Goal: Task Accomplishment & Management: Use online tool/utility

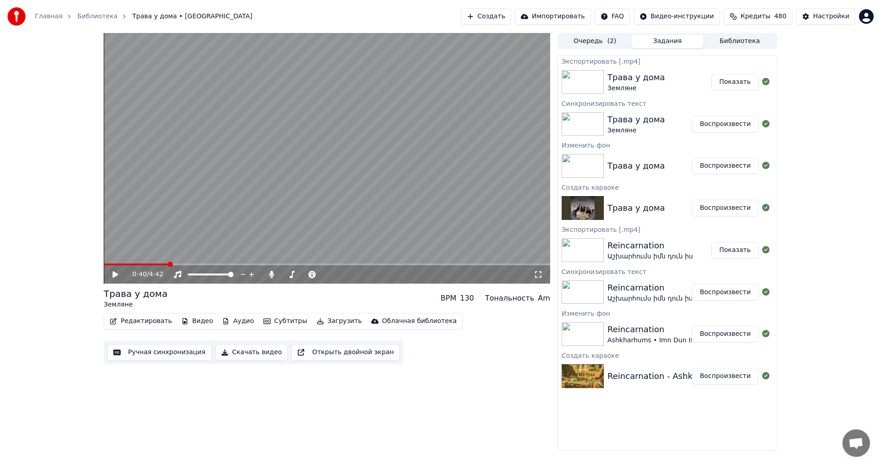
click at [476, 12] on button "Создать" at bounding box center [485, 16] width 50 height 17
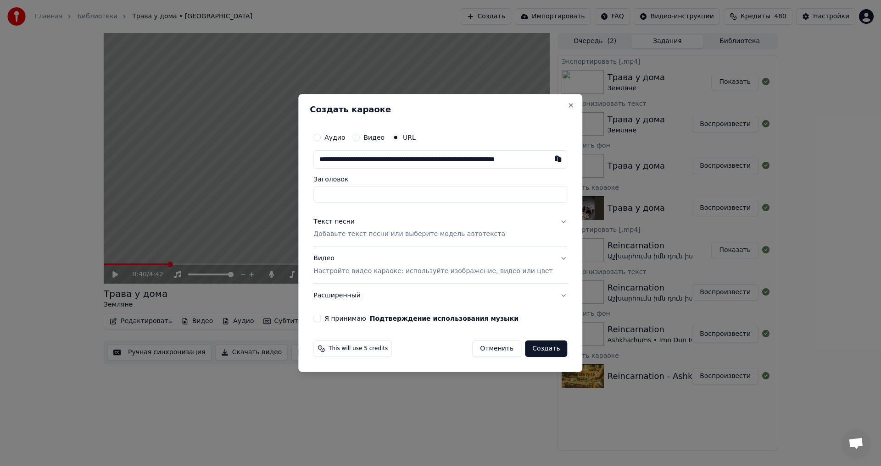
scroll to position [0, 39]
type input "**********"
click at [384, 227] on div "Текст песни Добавьте текст песни или выберите модель автотекста" at bounding box center [409, 228] width 192 height 22
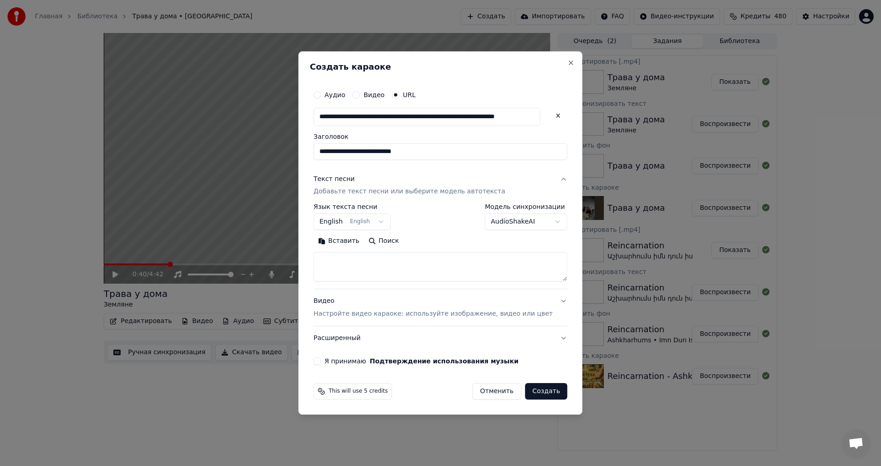
click at [346, 266] on textarea at bounding box center [440, 267] width 254 height 29
paste textarea "**********"
type textarea "**********"
click at [321, 364] on button "Я принимаю Подтверждение использования музыки" at bounding box center [316, 361] width 7 height 7
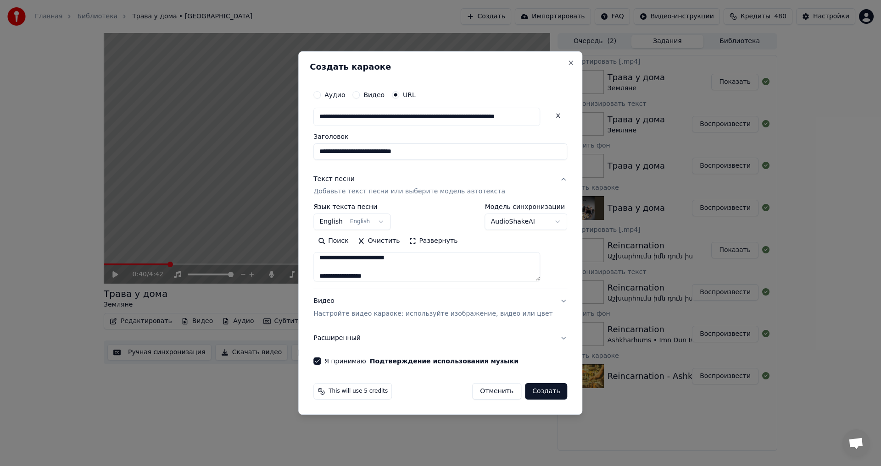
click at [531, 392] on button "Создать" at bounding box center [546, 391] width 42 height 17
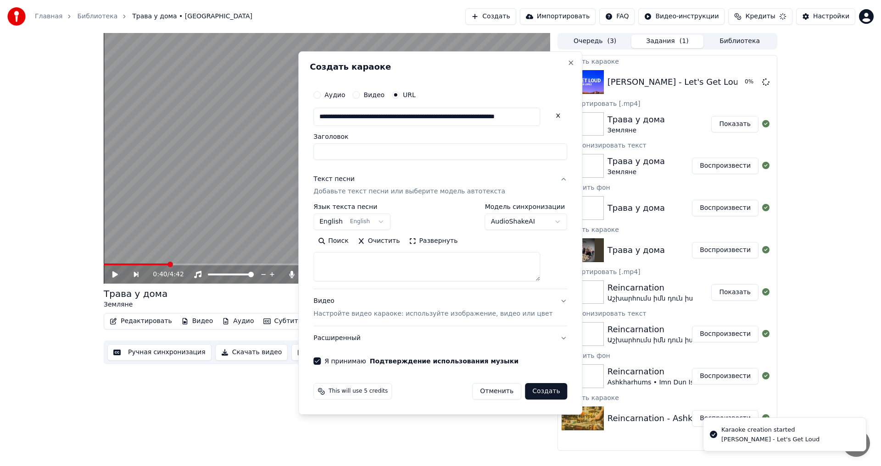
scroll to position [0, 0]
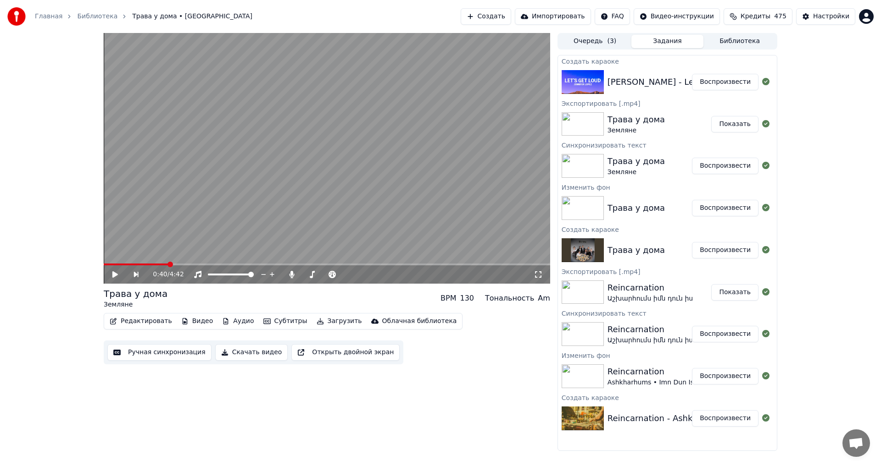
click at [704, 83] on button "Воспроизвести" at bounding box center [725, 82] width 67 height 17
click at [115, 274] on icon at bounding box center [115, 275] width 5 height 6
click at [200, 323] on button "Видео" at bounding box center [196, 321] width 39 height 13
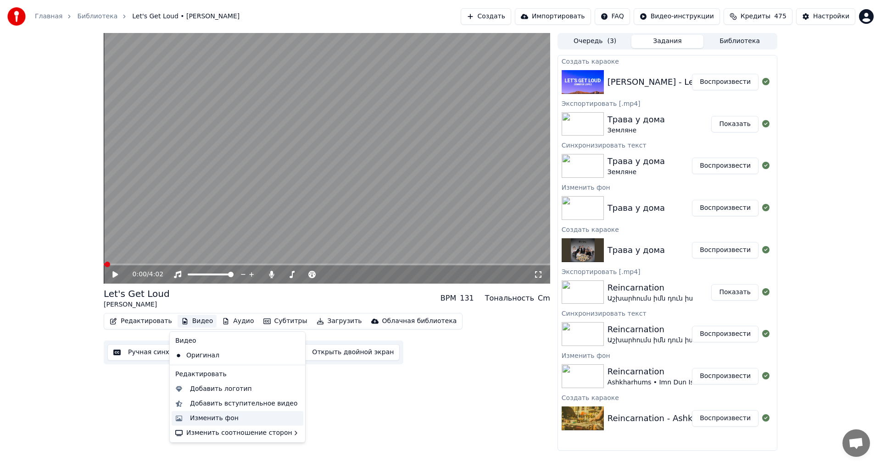
click at [229, 422] on div "Изменить фон" at bounding box center [214, 418] width 49 height 9
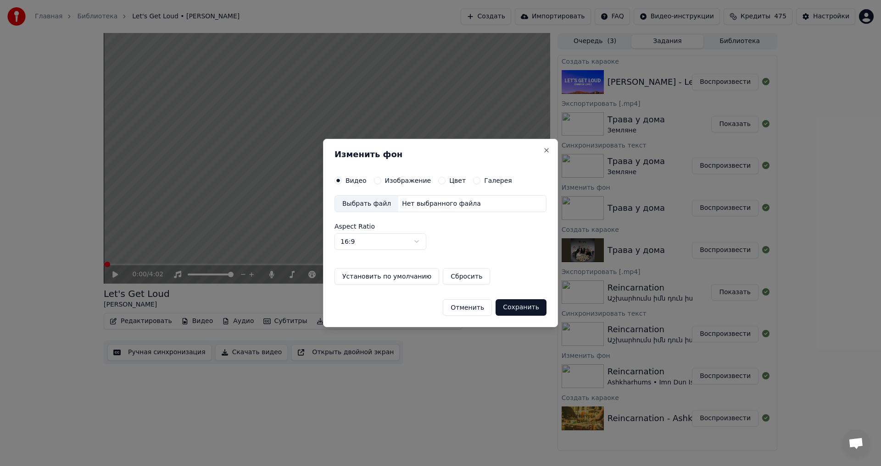
click at [380, 176] on div "Изменить фон Видео Изображение Цвет Галерея Выбрать файл Нет выбранного файла A…" at bounding box center [440, 233] width 235 height 189
click at [371, 181] on div "Видео Изображение Цвет Галерея" at bounding box center [422, 180] width 177 height 7
click at [374, 181] on button "Изображение" at bounding box center [377, 180] width 7 height 7
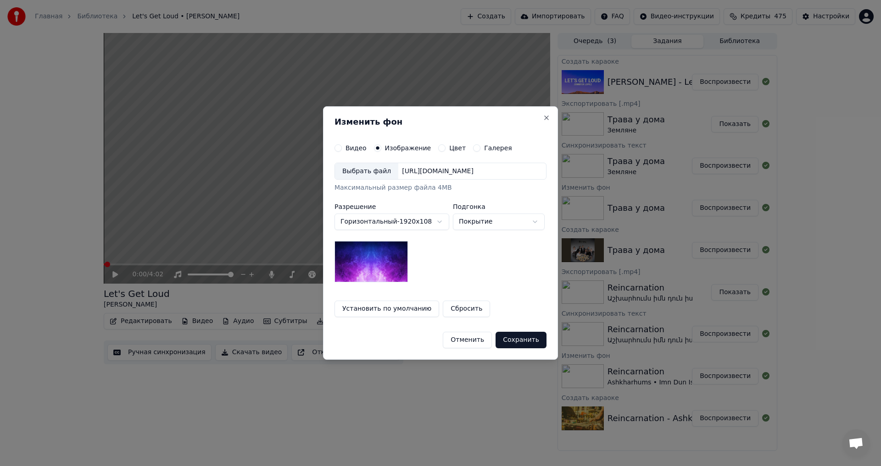
click at [371, 178] on div "Выбрать файл" at bounding box center [366, 171] width 63 height 17
click at [512, 346] on button "Сохранить" at bounding box center [520, 340] width 51 height 17
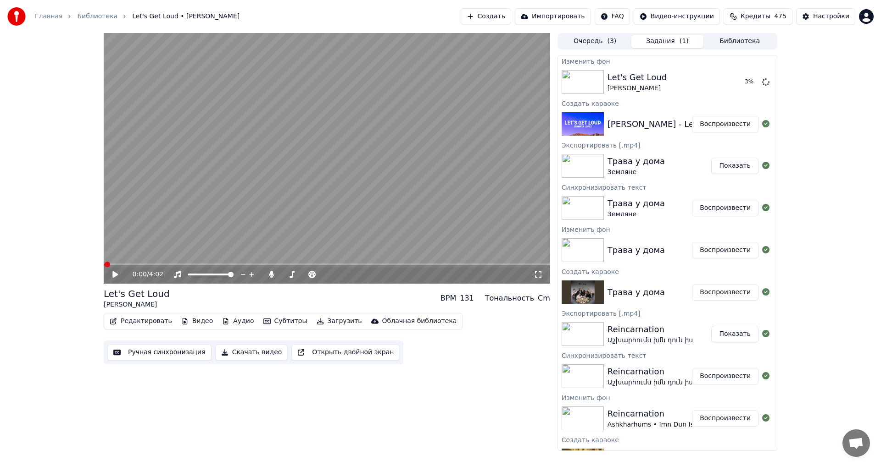
click at [480, 401] on div "0:00 / 4:02 Let's Get Loud [PERSON_NAME] BPM 131 Тональность Cm Редактировать В…" at bounding box center [327, 242] width 446 height 418
click at [813, 174] on div "0:00 / 4:02 Let's Get Loud [PERSON_NAME] BPM 131 Тональность Cm Редактировать В…" at bounding box center [440, 242] width 881 height 418
click at [438, 366] on div "0:00 / 4:02 Let's Get Loud [PERSON_NAME] BPM 131 Тональность Cm Редактировать В…" at bounding box center [327, 242] width 446 height 418
click at [808, 172] on div "0:00 / 4:02 Let's Get Loud [PERSON_NAME] BPM 131 Тональность Cm Редактировать В…" at bounding box center [440, 242] width 881 height 418
click at [704, 85] on button "Воспроизвести" at bounding box center [725, 82] width 67 height 17
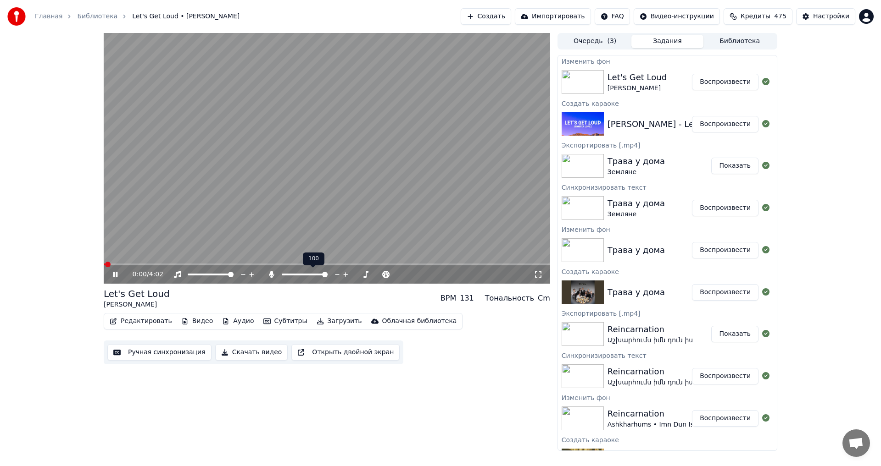
click at [327, 277] on span at bounding box center [325, 275] width 6 height 6
click at [370, 188] on video at bounding box center [327, 158] width 446 height 251
click at [308, 198] on video at bounding box center [327, 158] width 446 height 251
click at [164, 233] on video at bounding box center [327, 158] width 446 height 251
click at [128, 267] on span at bounding box center [131, 265] width 6 height 6
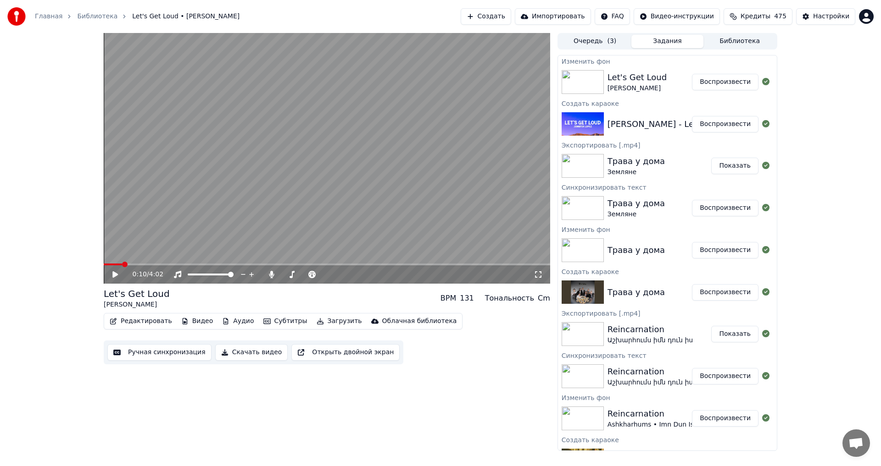
click at [344, 166] on video at bounding box center [327, 158] width 446 height 251
click at [175, 355] on button "Ручная синхронизация" at bounding box center [159, 352] width 104 height 17
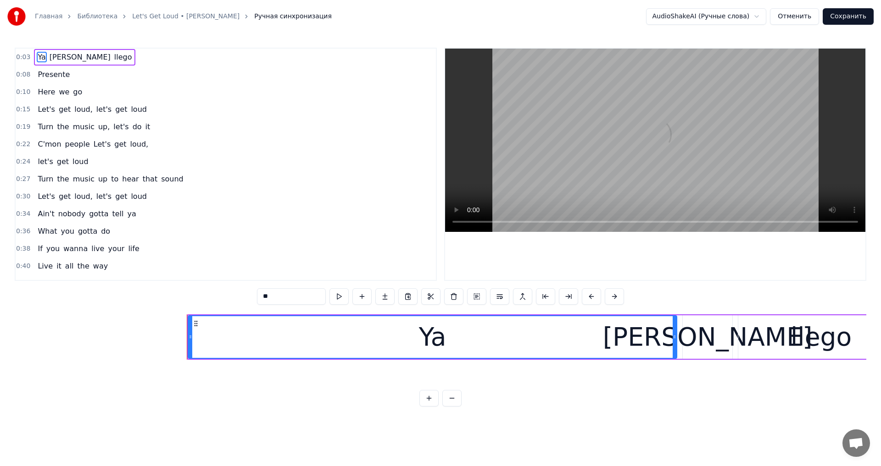
scroll to position [0, 792]
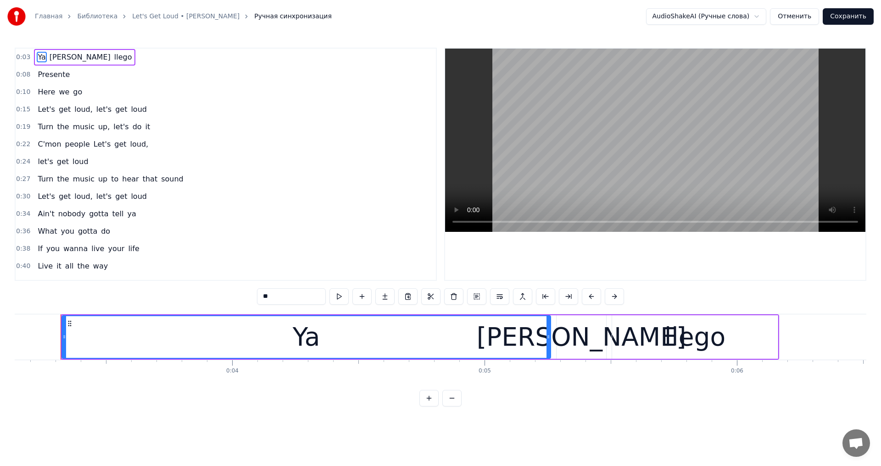
click at [620, 89] on video at bounding box center [655, 140] width 420 height 183
click at [579, 161] on video at bounding box center [655, 140] width 420 height 183
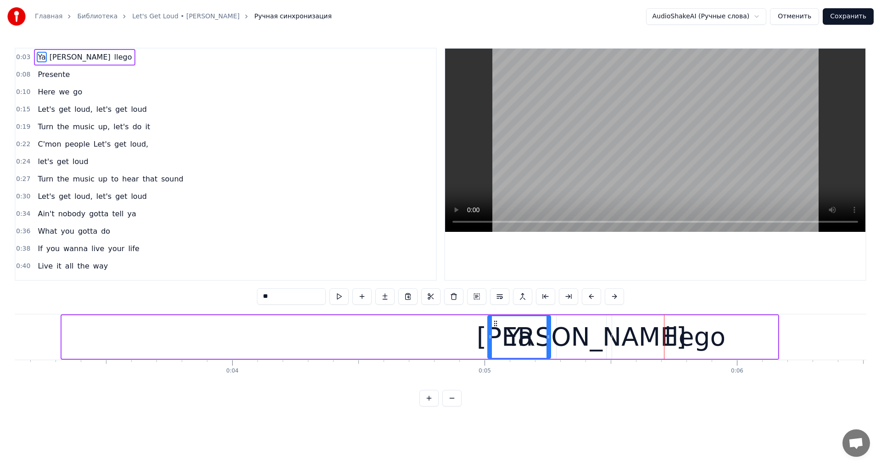
drag, startPoint x: 63, startPoint y: 335, endPoint x: 488, endPoint y: 360, distance: 426.4
click at [488, 360] on div "Ya [PERSON_NAME] Presente Here we go Let's get loud, let's get loud Turn the mu…" at bounding box center [440, 348] width 851 height 69
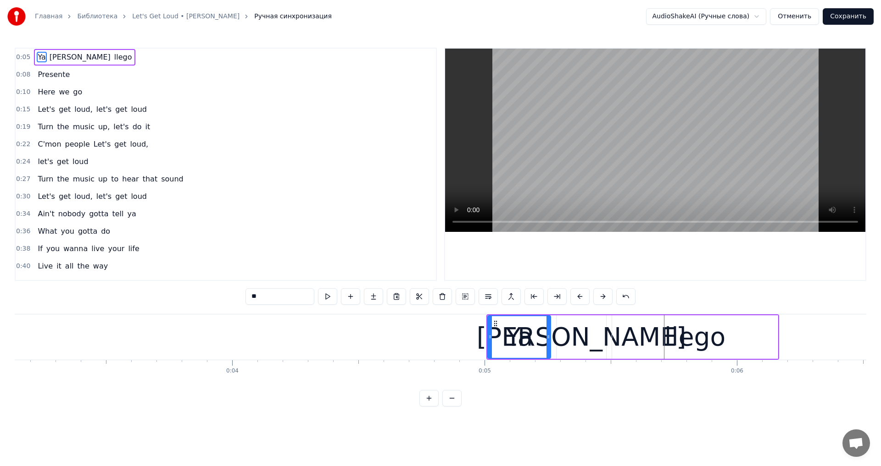
click at [632, 89] on video at bounding box center [655, 140] width 420 height 183
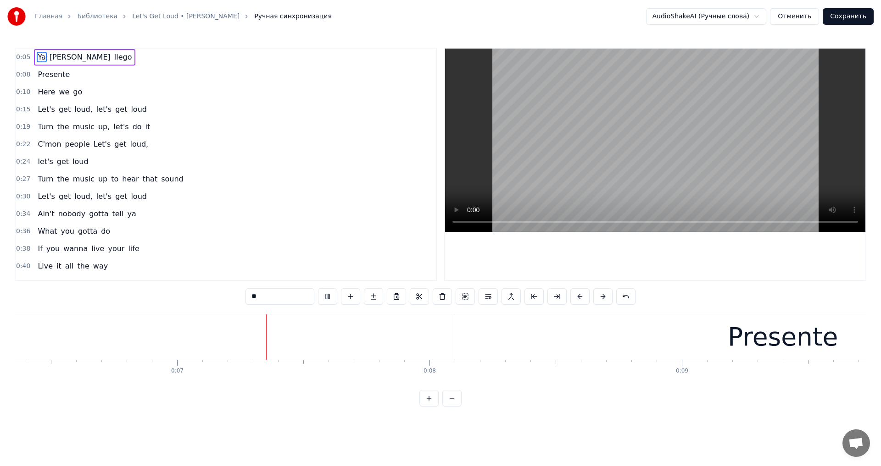
scroll to position [0, 1607]
click at [689, 128] on video at bounding box center [655, 140] width 420 height 183
type input "********"
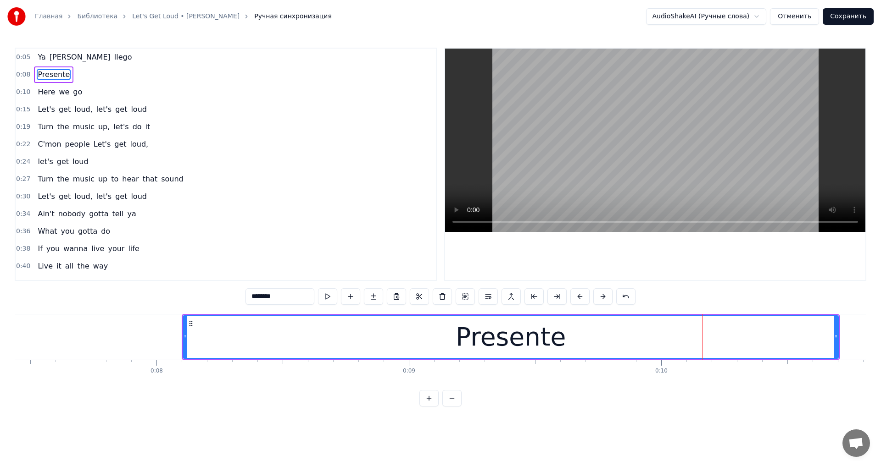
scroll to position [0, 2044]
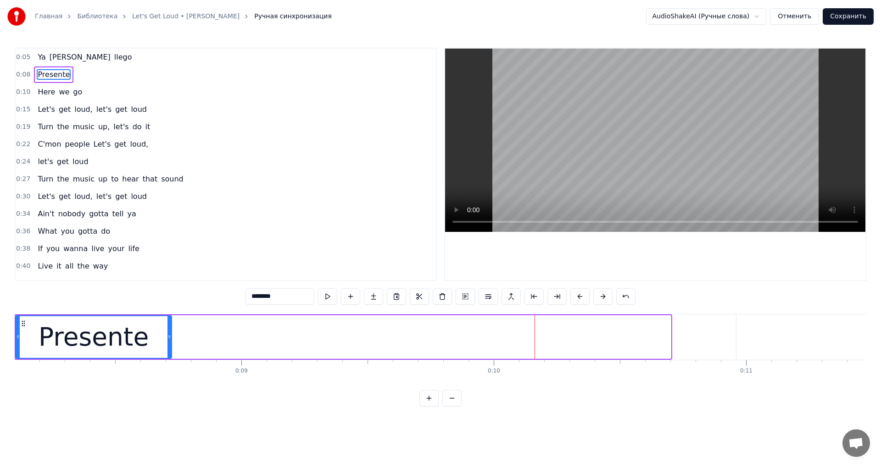
drag, startPoint x: 669, startPoint y: 333, endPoint x: 479, endPoint y: 186, distance: 239.9
click at [171, 355] on div at bounding box center [169, 337] width 4 height 42
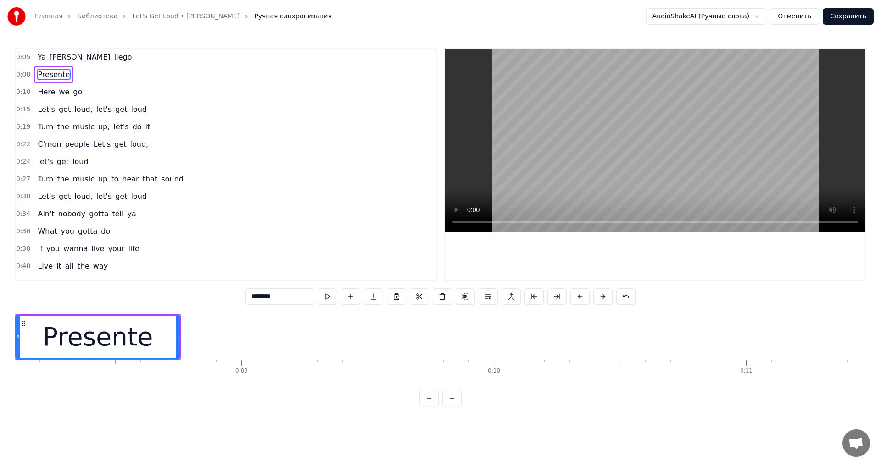
click at [696, 123] on video at bounding box center [655, 140] width 420 height 183
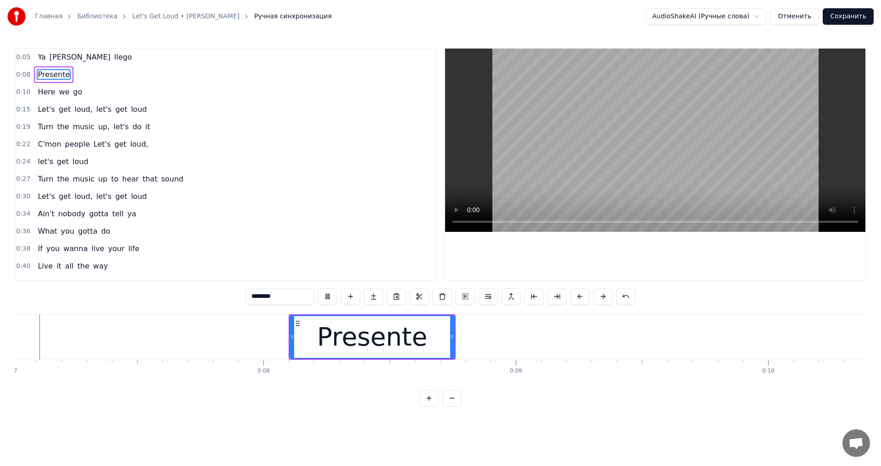
scroll to position [0, 1708]
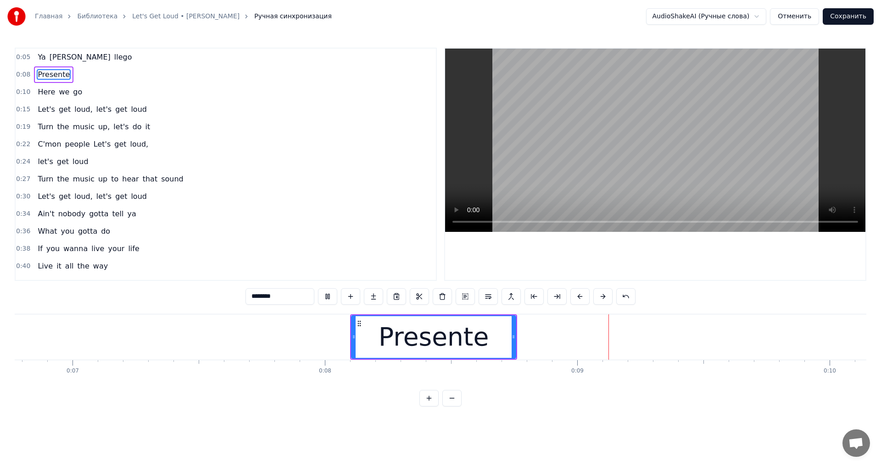
click at [671, 174] on video at bounding box center [655, 140] width 420 height 183
drag, startPoint x: 435, startPoint y: 351, endPoint x: 455, endPoint y: 348, distance: 19.5
click at [436, 352] on div "Presente" at bounding box center [433, 337] width 110 height 38
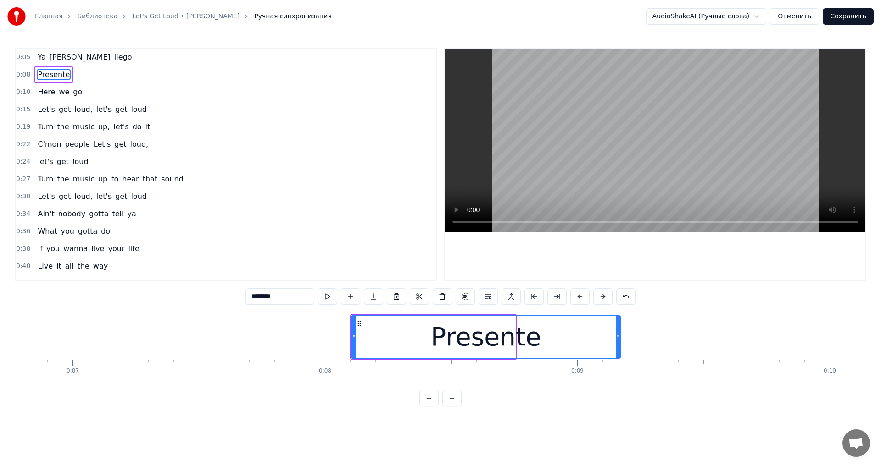
drag, startPoint x: 513, startPoint y: 338, endPoint x: 652, endPoint y: 261, distance: 158.9
click at [618, 346] on div at bounding box center [618, 337] width 4 height 42
click at [668, 137] on video at bounding box center [655, 140] width 420 height 183
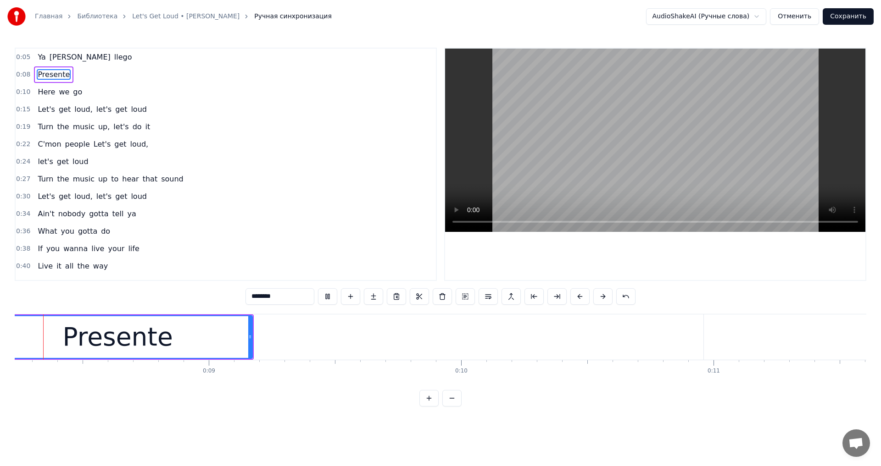
scroll to position [0, 2055]
click at [646, 152] on video at bounding box center [655, 140] width 420 height 183
click at [648, 152] on video at bounding box center [655, 140] width 420 height 183
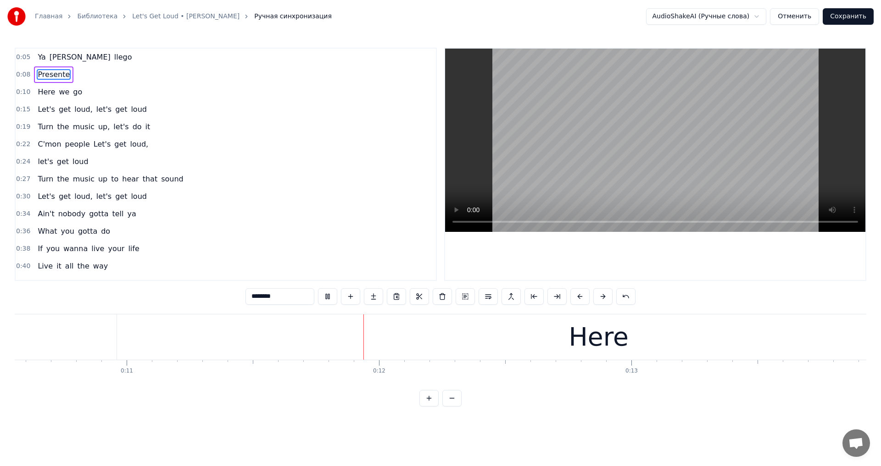
scroll to position [0, 2821]
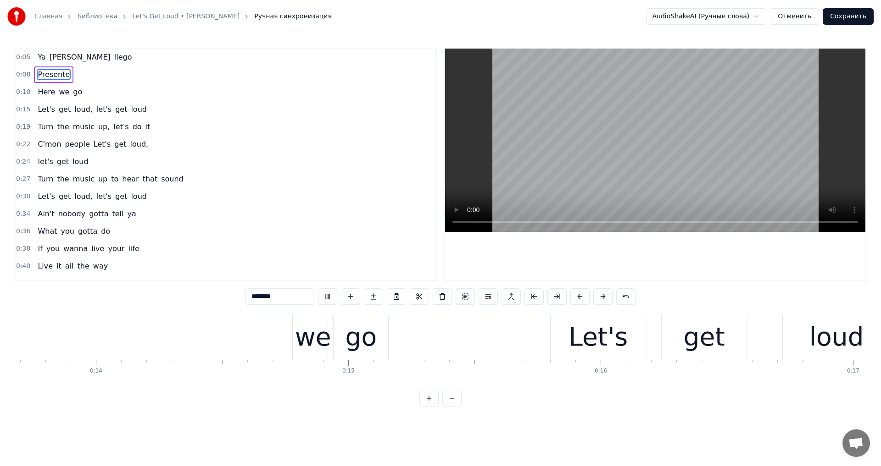
click at [651, 155] on video at bounding box center [655, 140] width 420 height 183
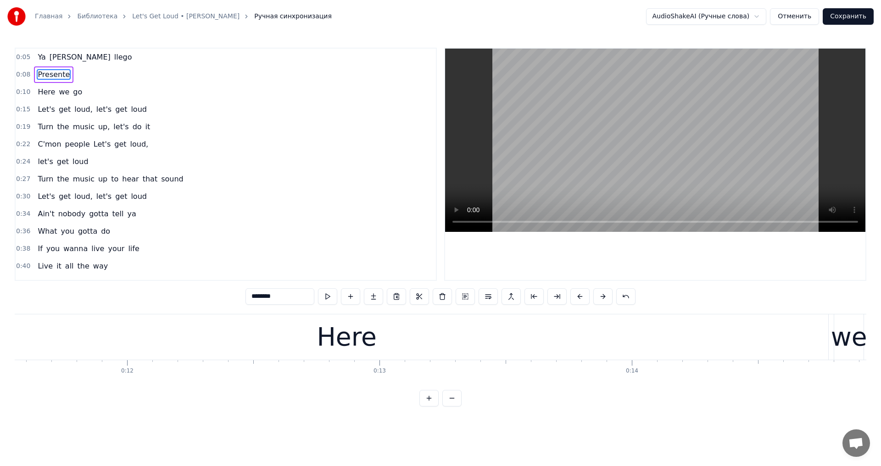
scroll to position [0, 2814]
click at [108, 335] on div "Here" at bounding box center [447, 337] width 963 height 45
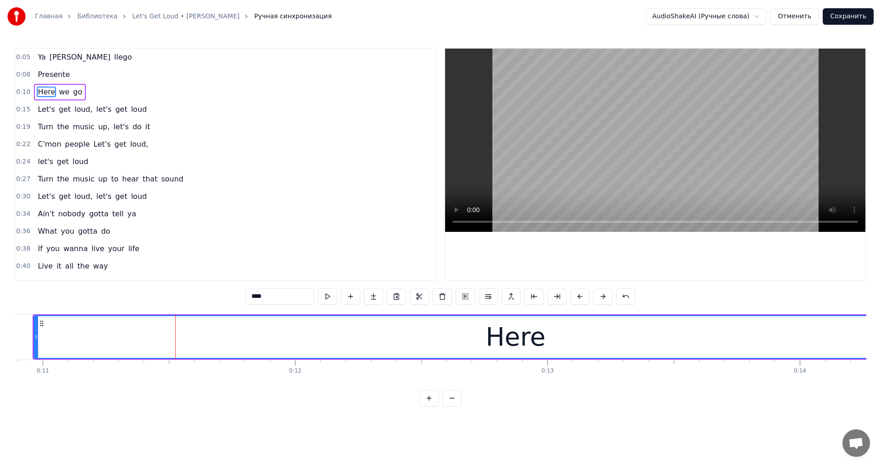
scroll to position [0, 2613]
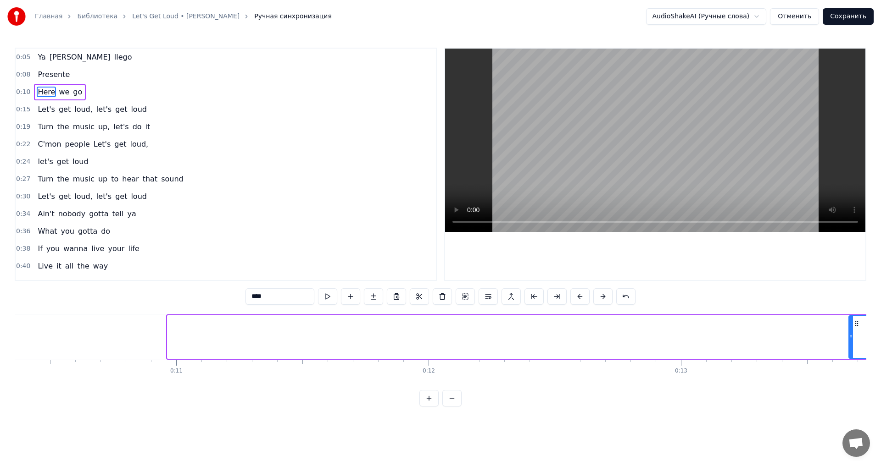
drag, startPoint x: 169, startPoint y: 336, endPoint x: 850, endPoint y: 383, distance: 682.7
click at [850, 383] on div "Ya [PERSON_NAME] Presente Here we go Let's get loud, let's get loud Turn the mu…" at bounding box center [440, 348] width 851 height 69
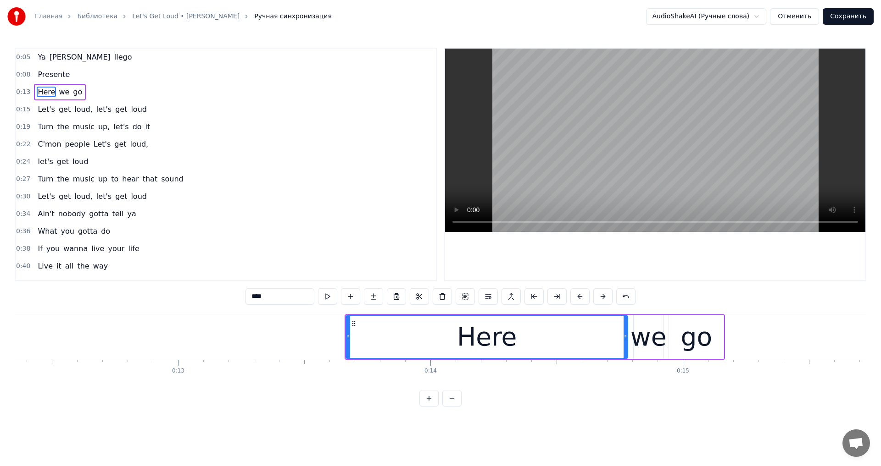
scroll to position [0, 3183]
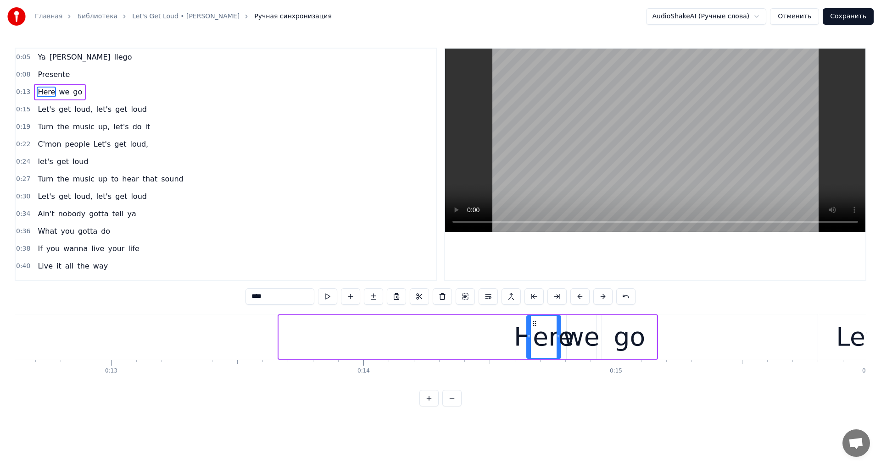
drag, startPoint x: 281, startPoint y: 335, endPoint x: 528, endPoint y: 371, distance: 250.3
click at [528, 371] on div "Ya [PERSON_NAME] Presente Here we go Let's get loud, let's get loud Turn the mu…" at bounding box center [440, 348] width 851 height 69
click at [607, 147] on video at bounding box center [655, 140] width 420 height 183
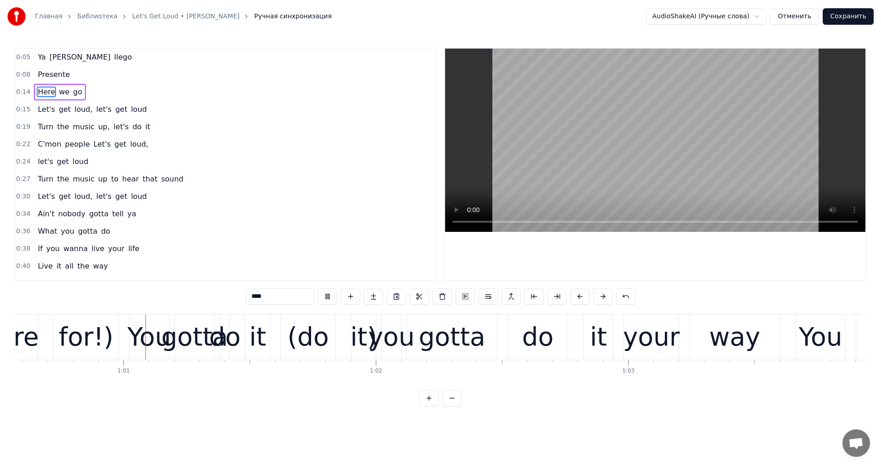
scroll to position [0, 15278]
click at [712, 171] on video at bounding box center [655, 140] width 420 height 183
click at [632, 181] on video at bounding box center [655, 140] width 420 height 183
click at [643, 144] on video at bounding box center [655, 140] width 420 height 183
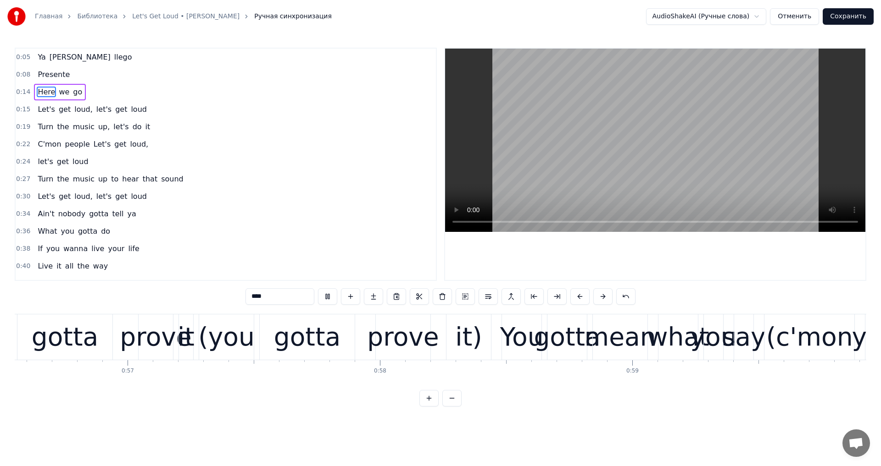
scroll to position [0, 14162]
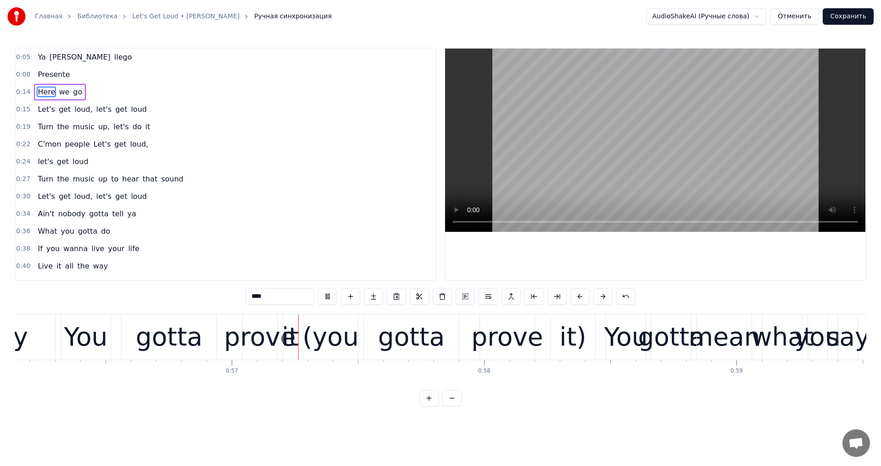
click at [638, 174] on video at bounding box center [655, 140] width 420 height 183
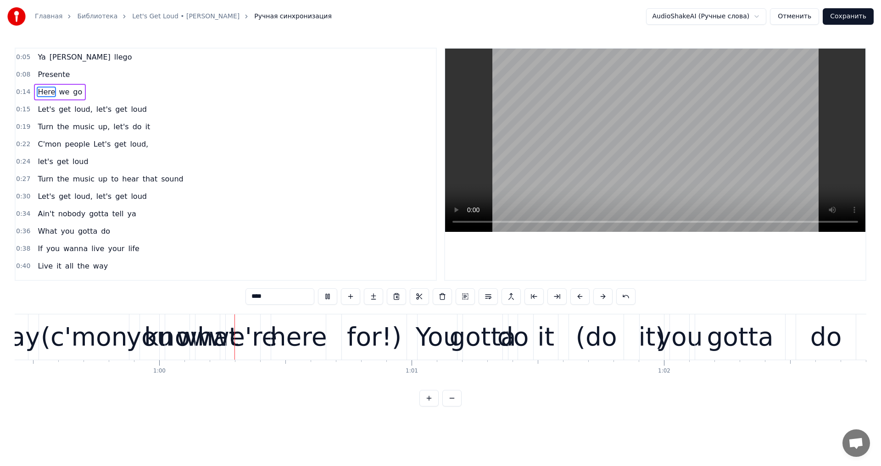
scroll to position [0, 14992]
click at [638, 174] on video at bounding box center [655, 140] width 420 height 183
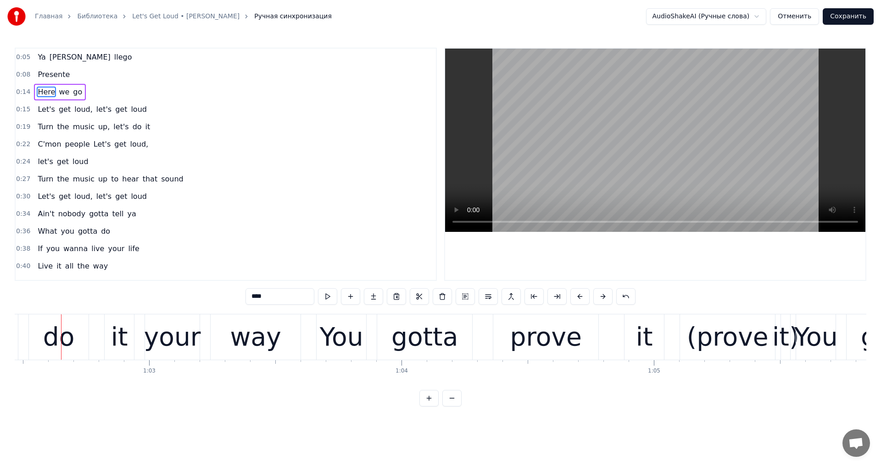
scroll to position [0, 15758]
click at [361, 341] on div "You" at bounding box center [341, 337] width 50 height 45
type input "***"
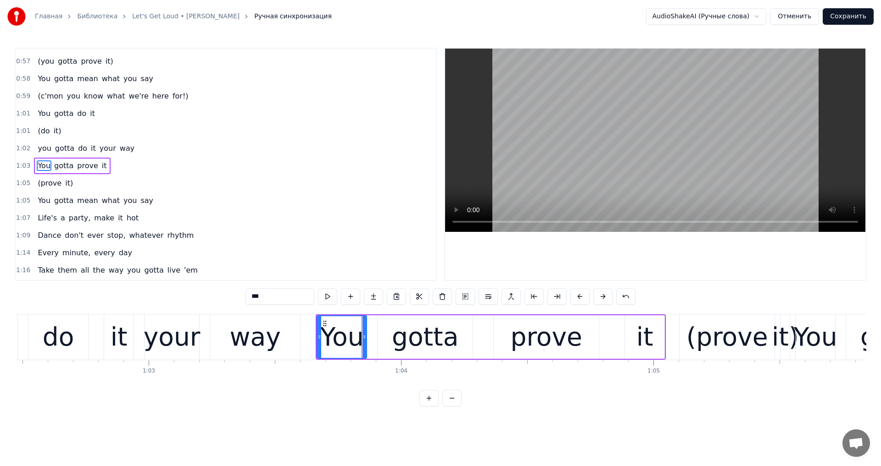
scroll to position [363, 0]
click at [614, 169] on video at bounding box center [655, 140] width 420 height 183
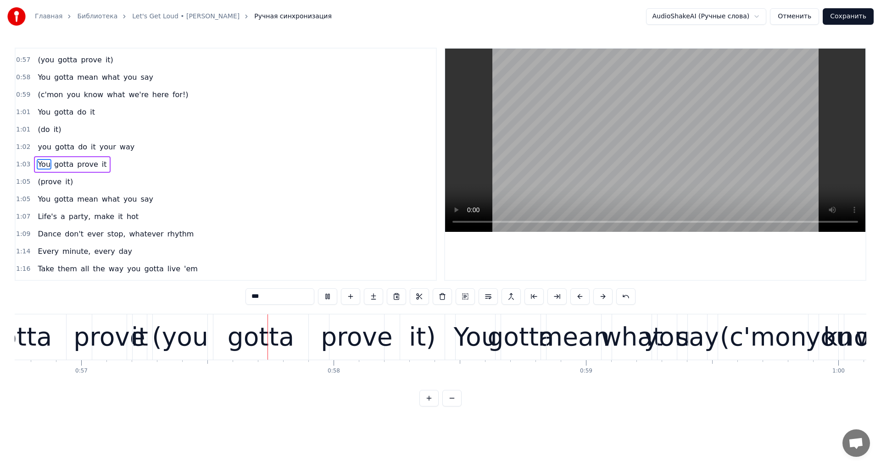
scroll to position [0, 14326]
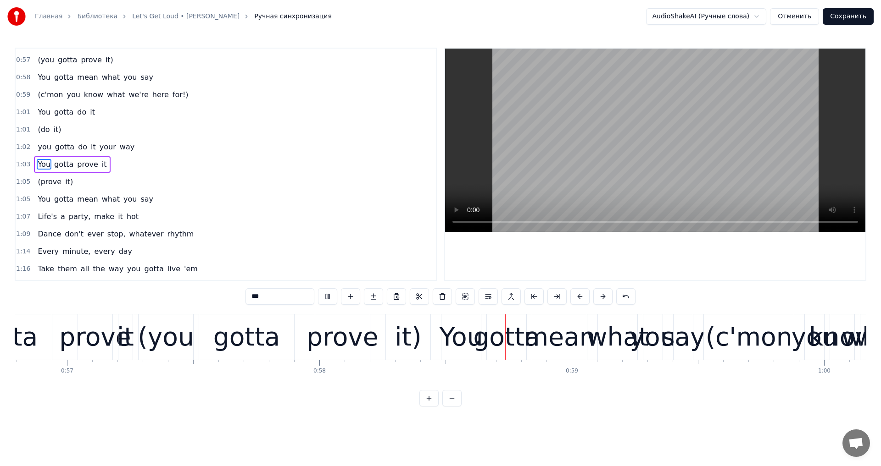
click at [644, 167] on video at bounding box center [655, 140] width 420 height 183
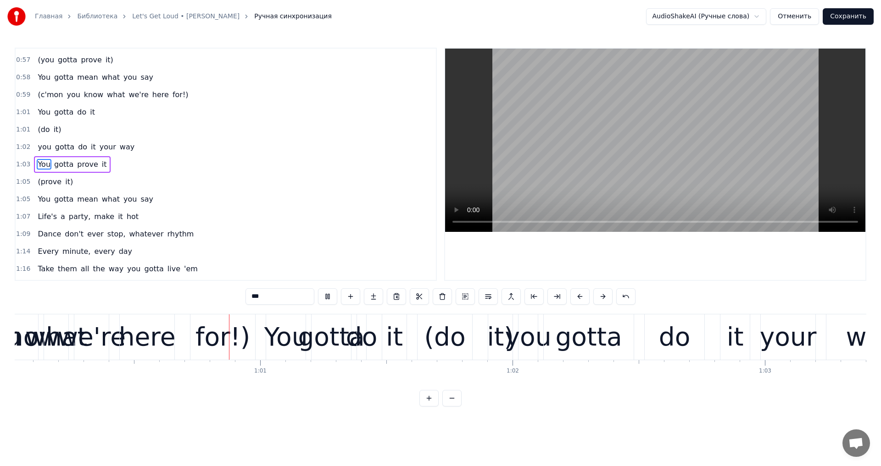
scroll to position [0, 15143]
click at [644, 167] on video at bounding box center [655, 140] width 420 height 183
click at [282, 339] on div "You" at bounding box center [285, 337] width 44 height 38
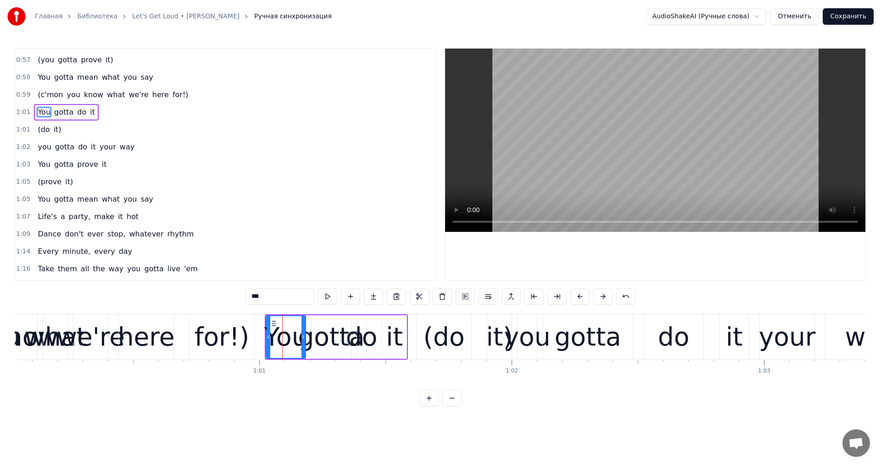
scroll to position [311, 0]
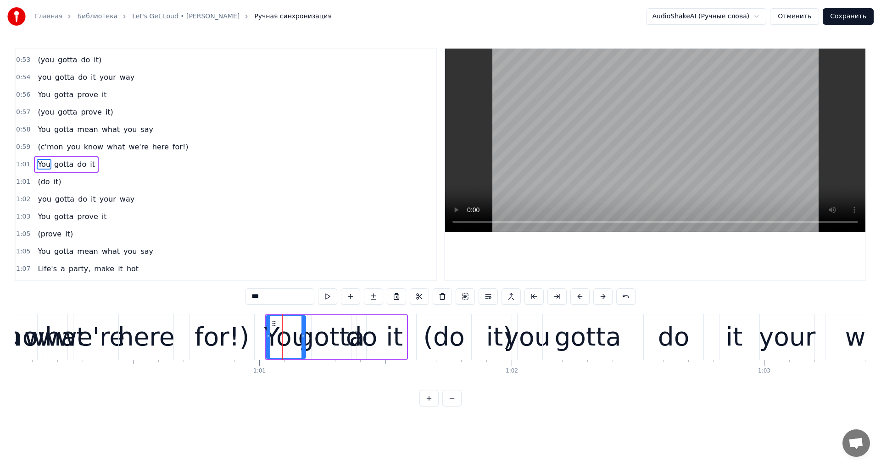
click at [589, 114] on video at bounding box center [655, 140] width 420 height 183
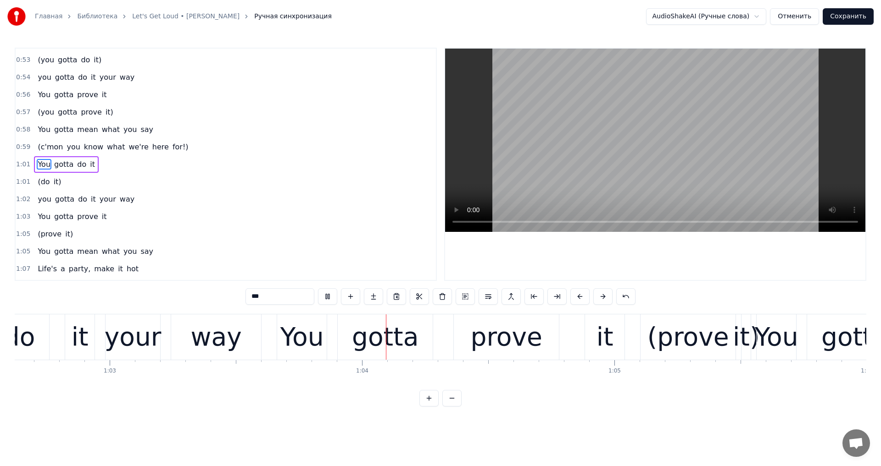
scroll to position [0, 15959]
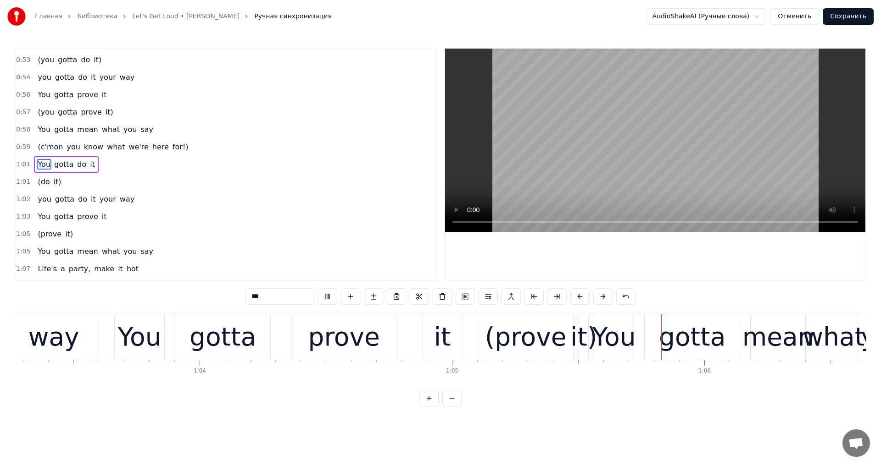
click at [645, 154] on video at bounding box center [655, 140] width 420 height 183
click at [804, 16] on button "Отменить" at bounding box center [794, 16] width 49 height 17
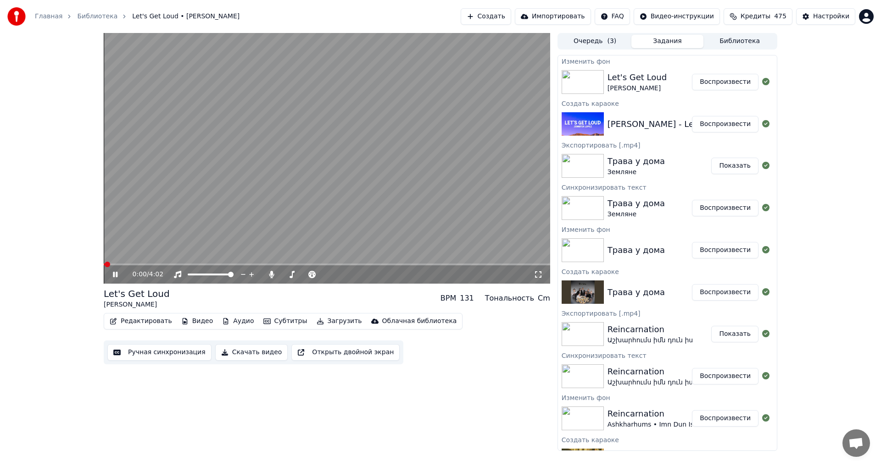
click at [113, 275] on icon at bounding box center [115, 275] width 5 height 6
click at [493, 6] on div "Главная Библиотека Let's Get Loud • [PERSON_NAME] Создать Импортировать FAQ Вид…" at bounding box center [440, 16] width 881 height 33
click at [492, 16] on button "Создать" at bounding box center [485, 16] width 50 height 17
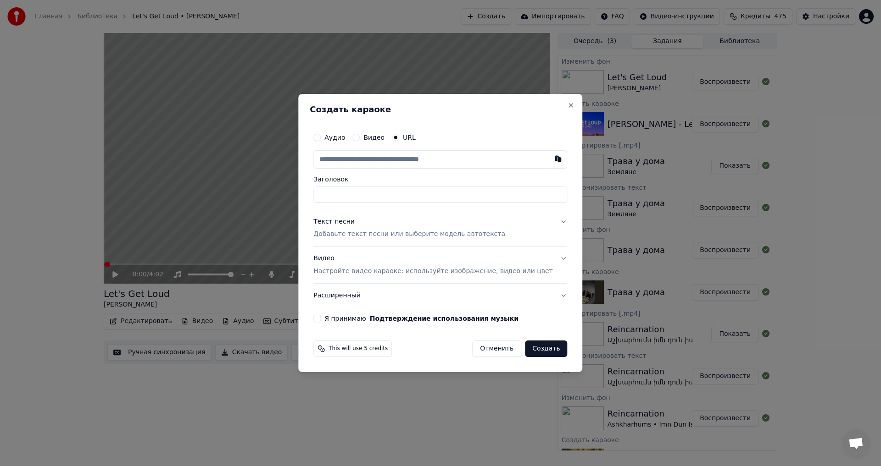
click at [396, 162] on input "text" at bounding box center [440, 159] width 254 height 18
type input "**********"
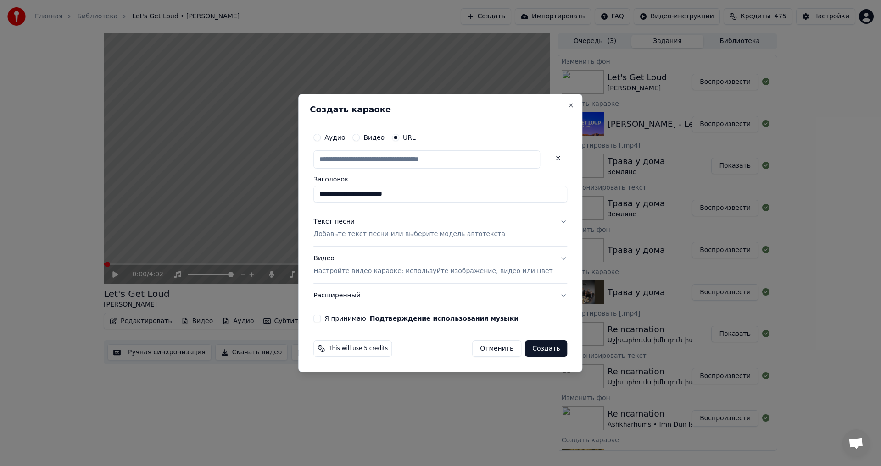
click at [352, 241] on button "Текст песни Добавьте текст песни или выберите модель автотекста" at bounding box center [440, 228] width 254 height 37
type input "**********"
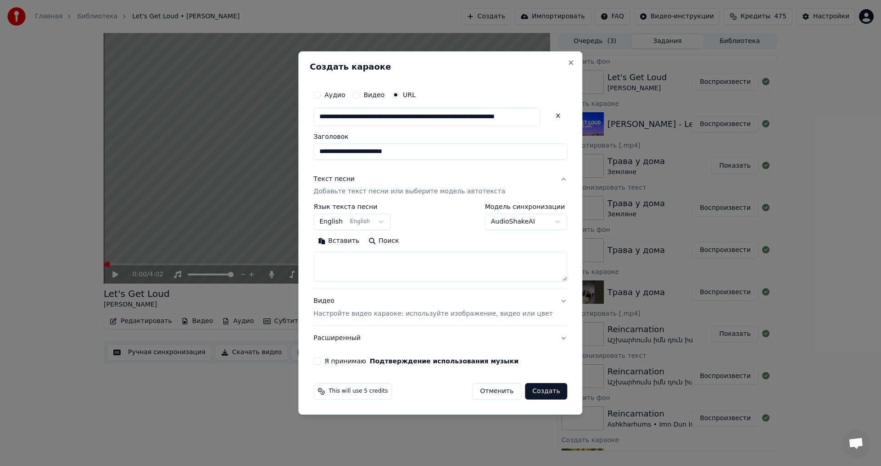
click at [355, 252] on div "Вставить Поиск" at bounding box center [440, 258] width 254 height 48
click at [351, 264] on textarea at bounding box center [440, 267] width 254 height 29
paste textarea "**********"
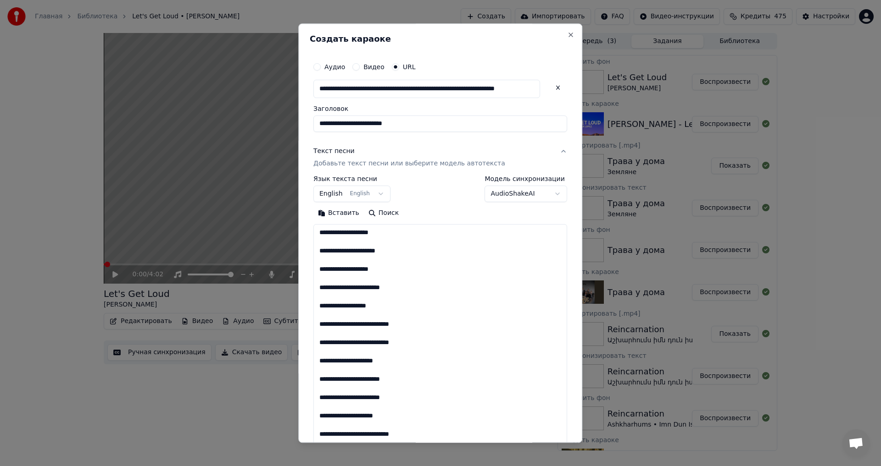
scroll to position [736, 0]
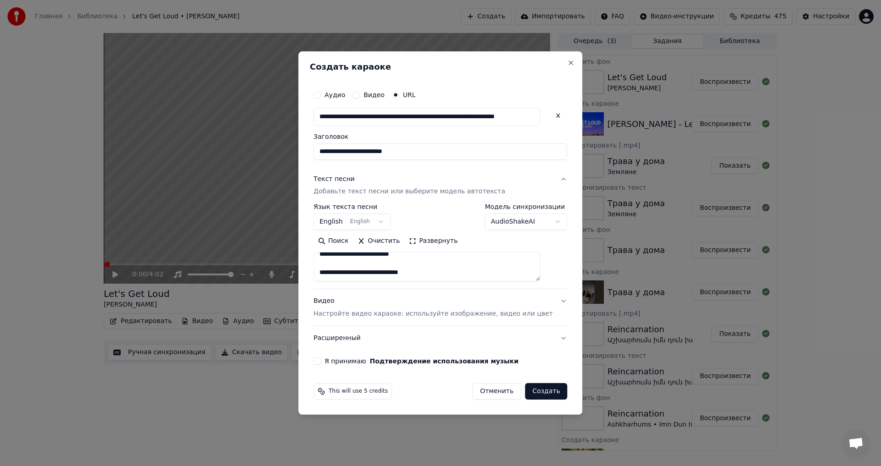
paste textarea "**********"
type textarea "**********"
click at [321, 365] on button "Я принимаю Подтверждение использования музыки" at bounding box center [316, 361] width 7 height 7
click at [528, 392] on button "Создать" at bounding box center [546, 391] width 42 height 17
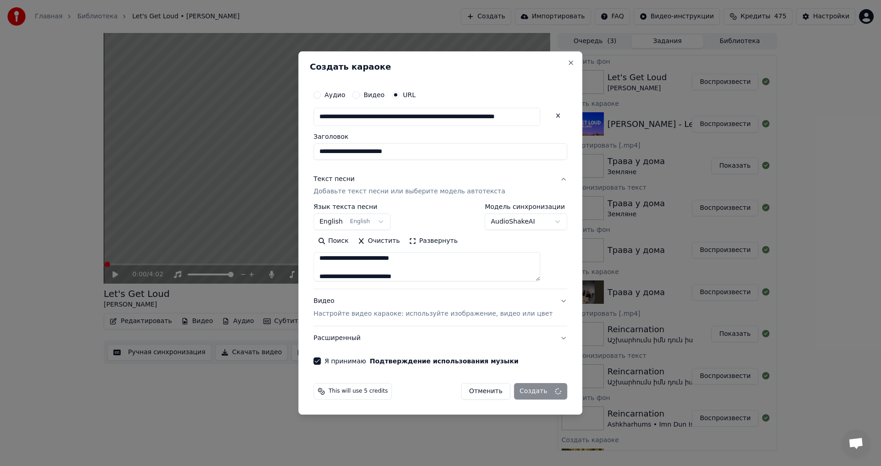
select select "**"
select select
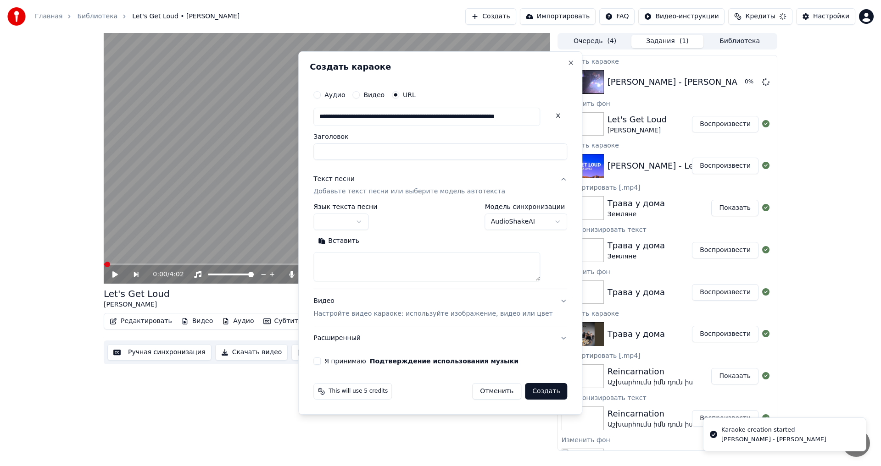
scroll to position [0, 0]
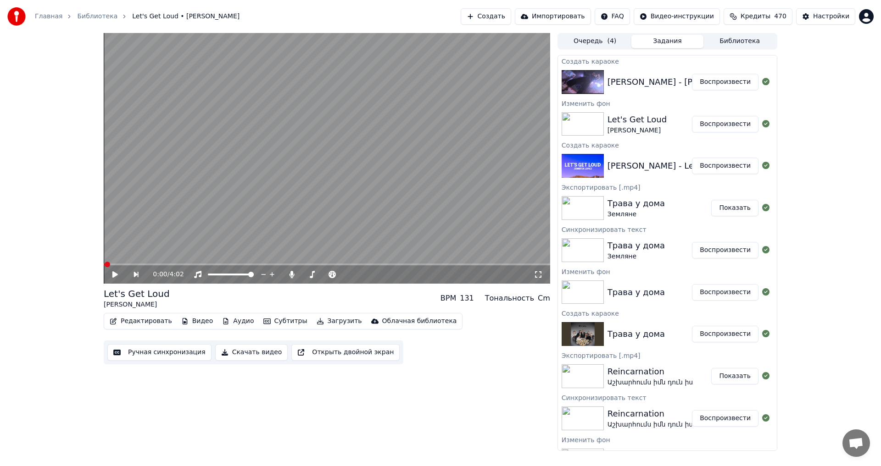
click at [743, 78] on button "Воспроизвести" at bounding box center [725, 82] width 67 height 17
click at [113, 275] on icon at bounding box center [122, 274] width 22 height 7
click at [189, 325] on button "Видео" at bounding box center [196, 321] width 39 height 13
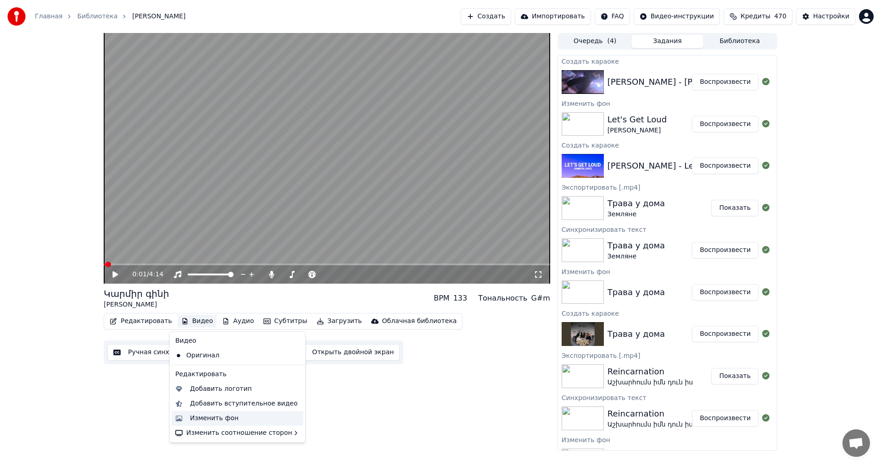
click at [213, 423] on div "Изменить фон" at bounding box center [214, 418] width 49 height 9
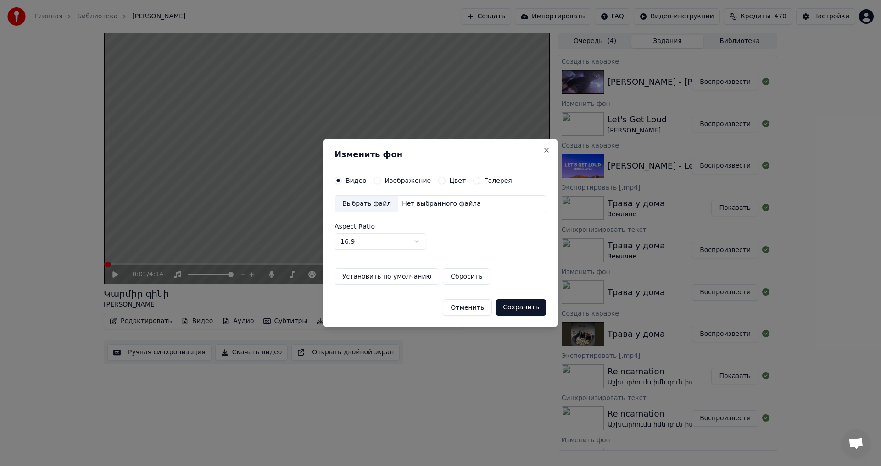
click at [379, 182] on div "Изображение" at bounding box center [402, 180] width 57 height 7
click at [374, 184] on div "Видео Изображение Цвет Галерея Выбрать файл Нет выбранного файла Aspect Ratio 1…" at bounding box center [440, 231] width 212 height 108
click at [377, 184] on button "Изображение" at bounding box center [377, 180] width 7 height 7
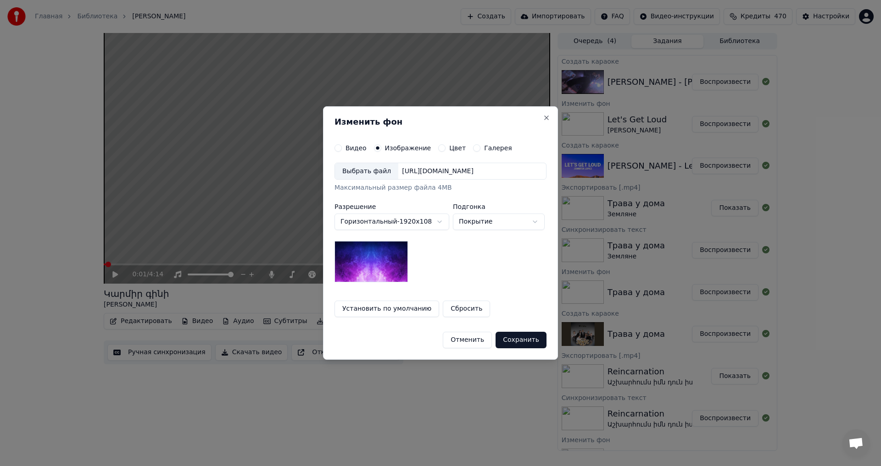
click at [374, 171] on div "Выбрать файл" at bounding box center [366, 171] width 63 height 17
click at [524, 342] on button "Сохранить" at bounding box center [520, 340] width 51 height 17
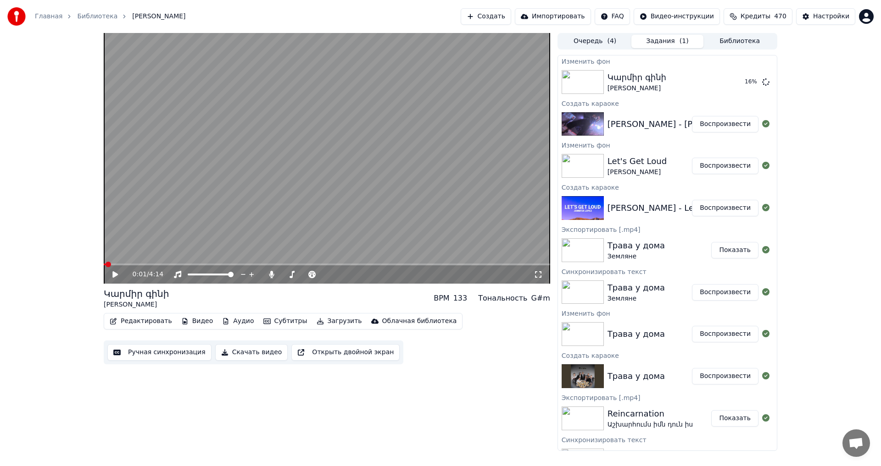
click at [420, 396] on div "0:01 / 4:14 Կարմիր գինի [PERSON_NAME] BPM 133 Тональность G#m Редактировать Вид…" at bounding box center [327, 242] width 446 height 418
click at [842, 204] on div "0:01 / 4:14 Կարմիր գինի [PERSON_NAME] BPM 133 Тональность G#m Редактировать Вид…" at bounding box center [440, 242] width 881 height 418
click at [440, 383] on div "0:01 / 4:14 Կարմիր գինի [PERSON_NAME] BPM 133 Тональность G#m Редактировать Вид…" at bounding box center [327, 242] width 446 height 418
click at [781, 164] on div "0:01 / 4:14 [PERSON_NAME] BPM 133 Тональность G#m Редактировать Видео Аудио Суб…" at bounding box center [440, 242] width 688 height 418
click at [721, 83] on button "Воспроизвести" at bounding box center [725, 82] width 67 height 17
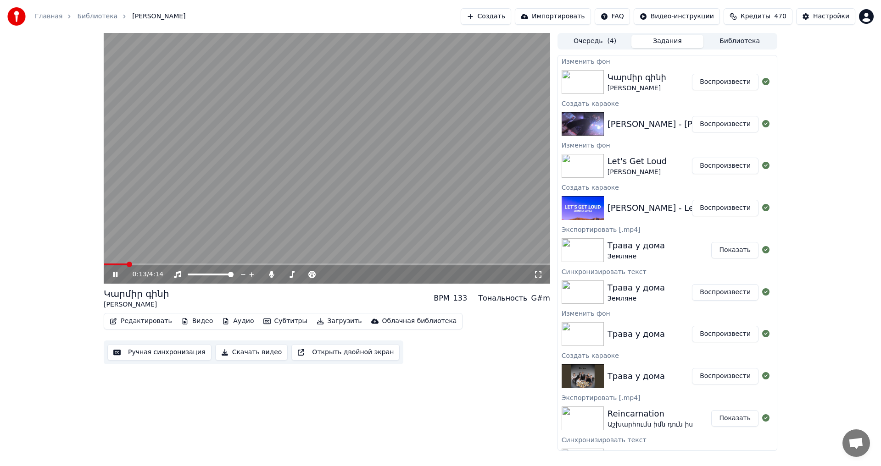
click at [165, 355] on button "Ручная синхронизация" at bounding box center [159, 352] width 104 height 17
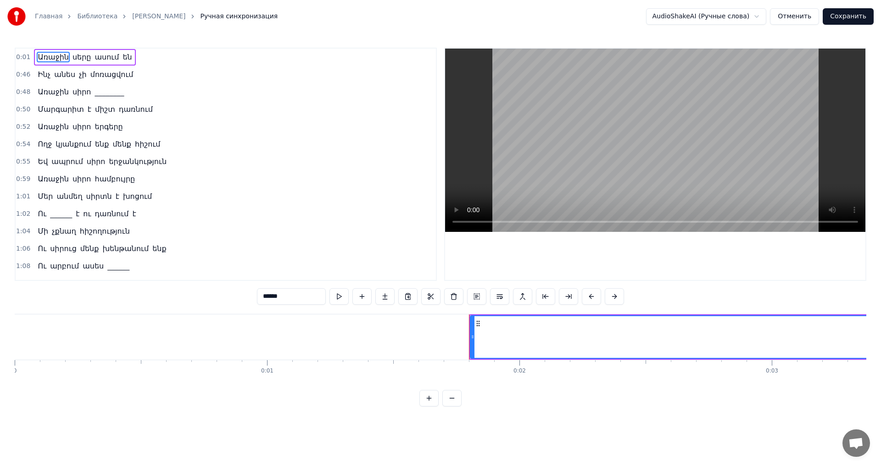
click at [561, 161] on video at bounding box center [655, 140] width 420 height 183
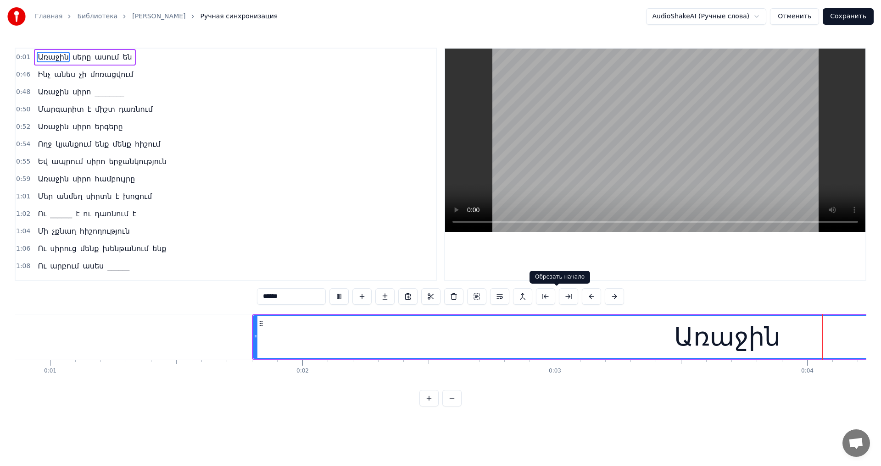
scroll to position [0, 815]
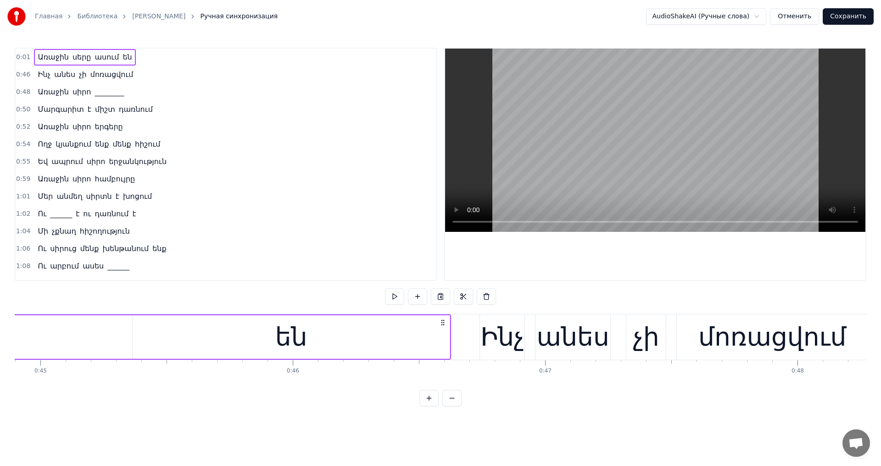
scroll to position [0, 11255]
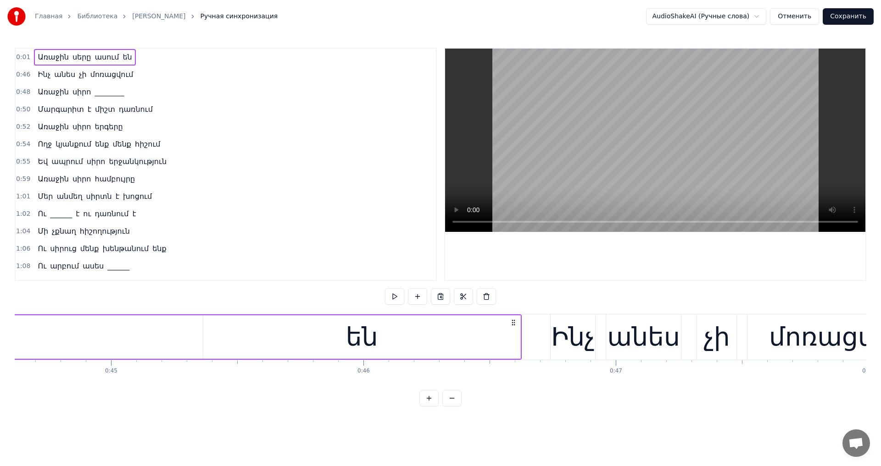
click at [215, 348] on div "են" at bounding box center [361, 338] width 317 height 44
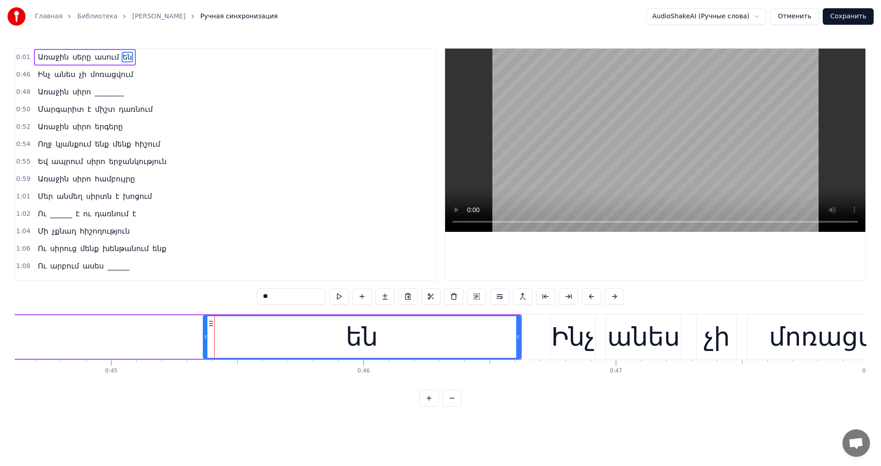
click at [559, 140] on video at bounding box center [655, 140] width 420 height 183
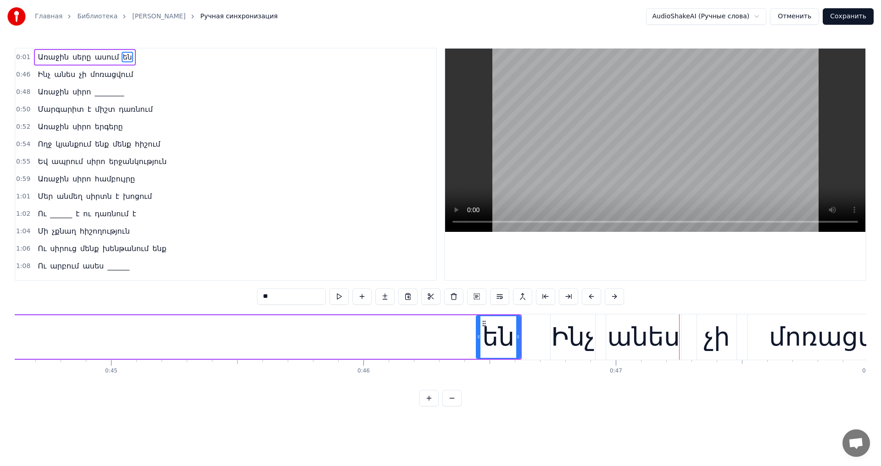
drag, startPoint x: 204, startPoint y: 338, endPoint x: 477, endPoint y: 357, distance: 273.5
click at [477, 357] on div at bounding box center [479, 337] width 4 height 42
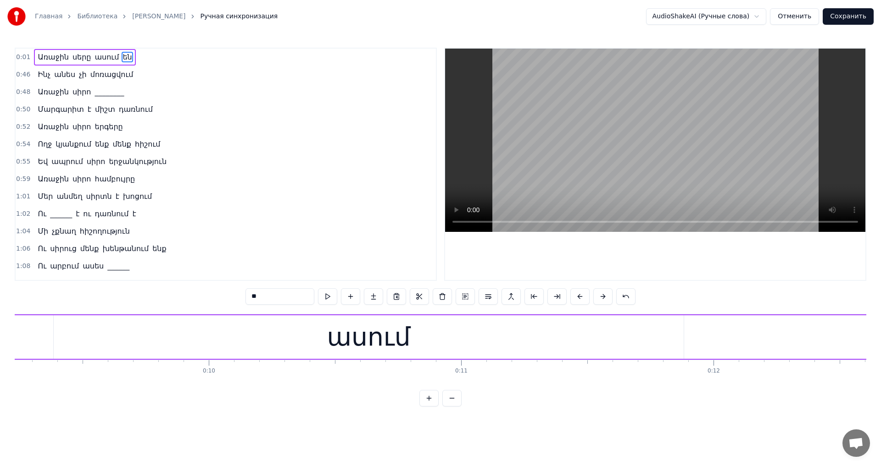
scroll to position [0, 2258]
click at [251, 341] on div "ասում" at bounding box center [439, 338] width 630 height 44
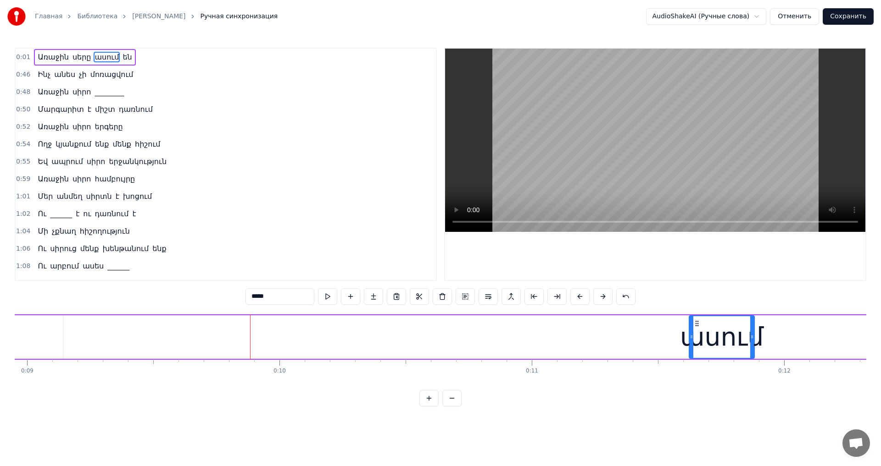
drag, startPoint x: 126, startPoint y: 335, endPoint x: 691, endPoint y: 371, distance: 565.8
click at [691, 371] on div "Առաջին սերը ասում են Ինչ անես չի մոռացվում Առաջին սիրո ________ Մարգարիտ է միշտ…" at bounding box center [440, 348] width 851 height 69
type input "****"
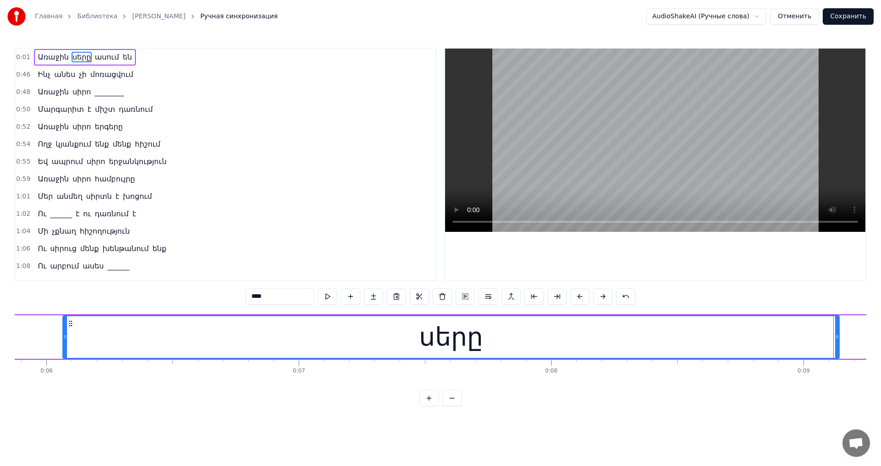
scroll to position [0, 1341]
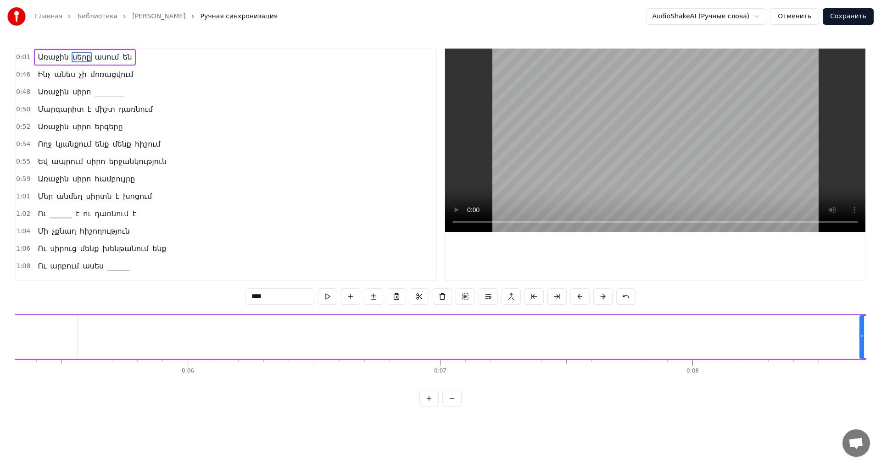
drag, startPoint x: 207, startPoint y: 338, endPoint x: 862, endPoint y: 338, distance: 655.4
click at [862, 338] on icon at bounding box center [862, 336] width 4 height 7
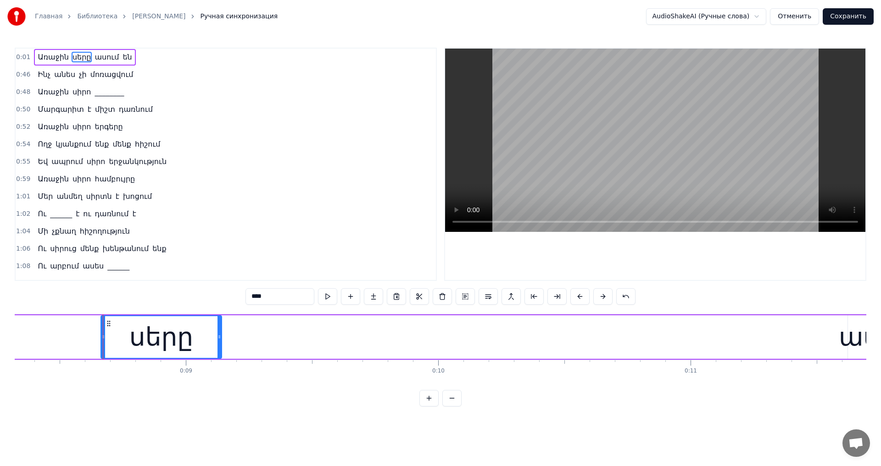
scroll to position [0, 2141]
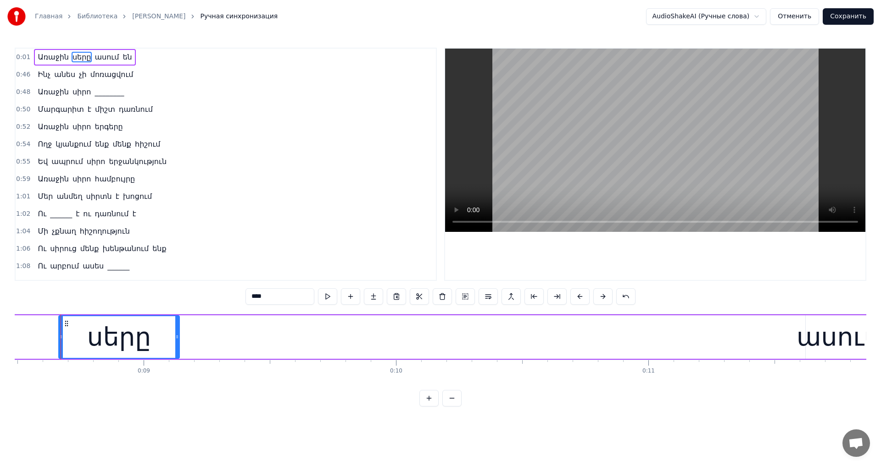
drag, startPoint x: 61, startPoint y: 335, endPoint x: 66, endPoint y: 336, distance: 5.6
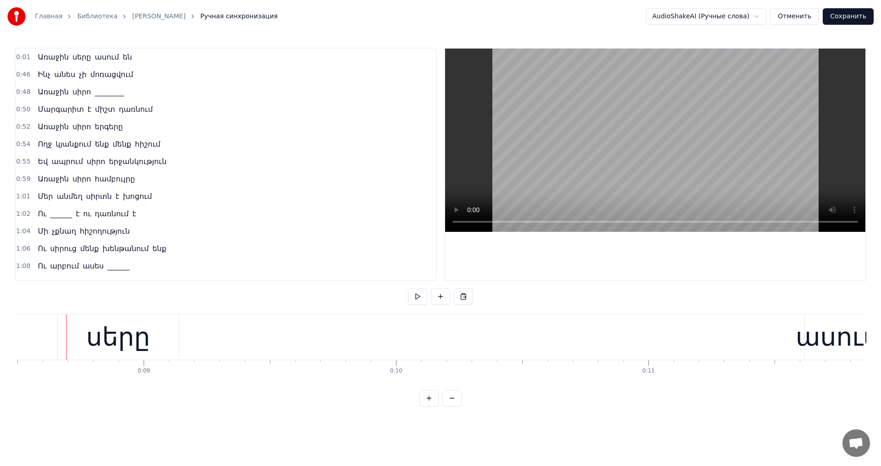
click at [63, 324] on div "սերը" at bounding box center [118, 337] width 121 height 45
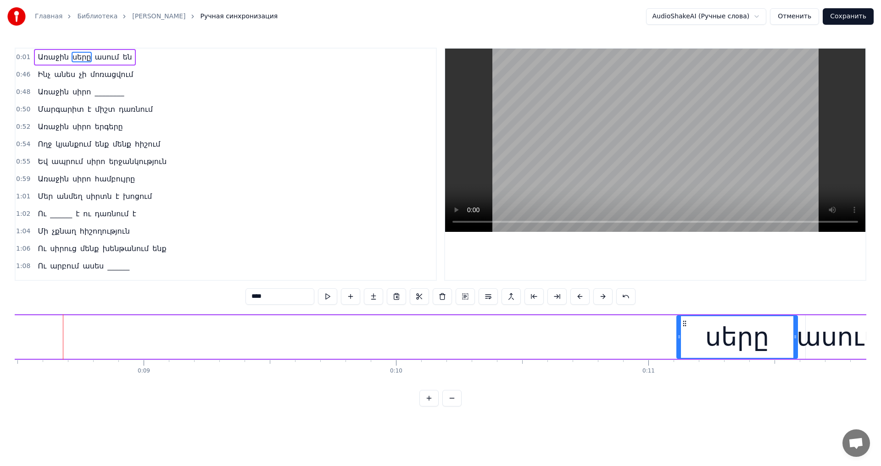
drag, startPoint x: 65, startPoint y: 323, endPoint x: 682, endPoint y: 336, distance: 617.9
click at [682, 336] on div "սերը" at bounding box center [737, 337] width 120 height 42
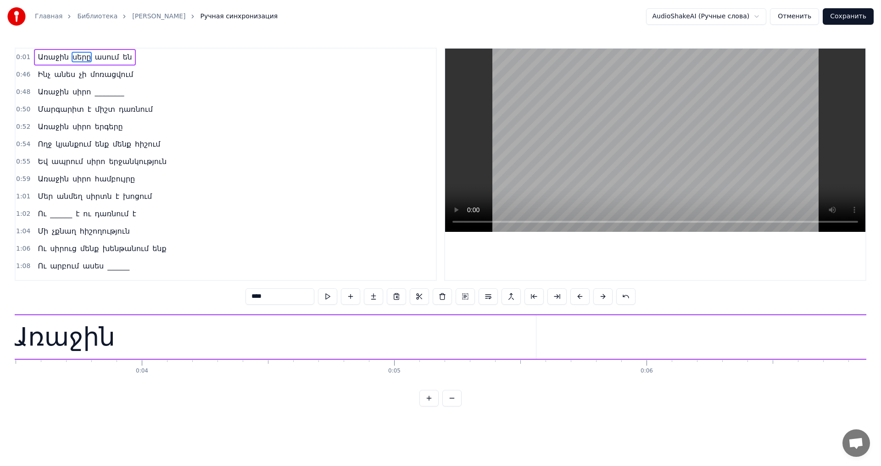
scroll to position [0, 459]
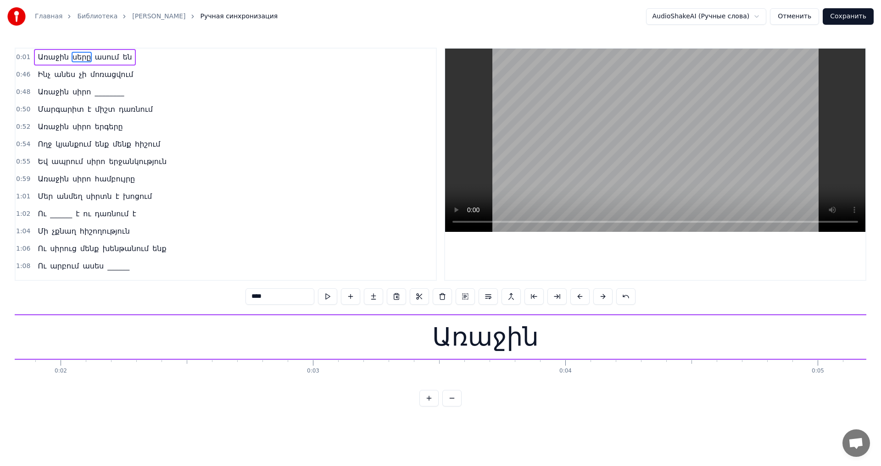
click at [102, 357] on div "Առաջին" at bounding box center [485, 338] width 948 height 44
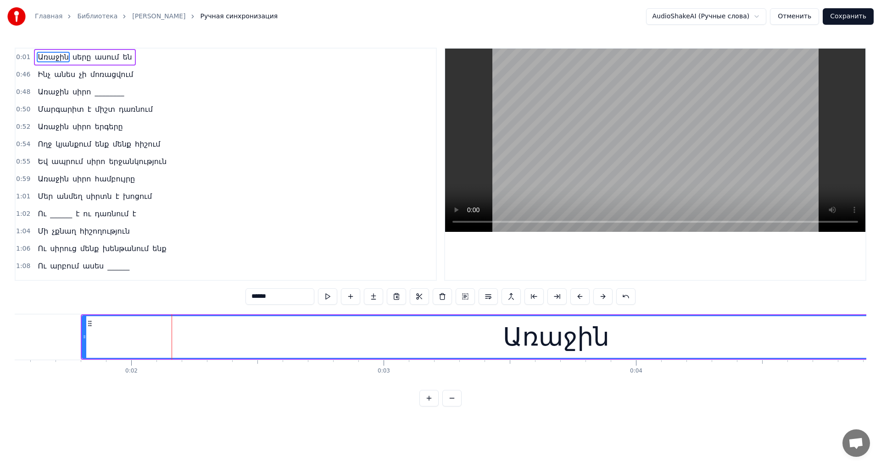
scroll to position [0, 282]
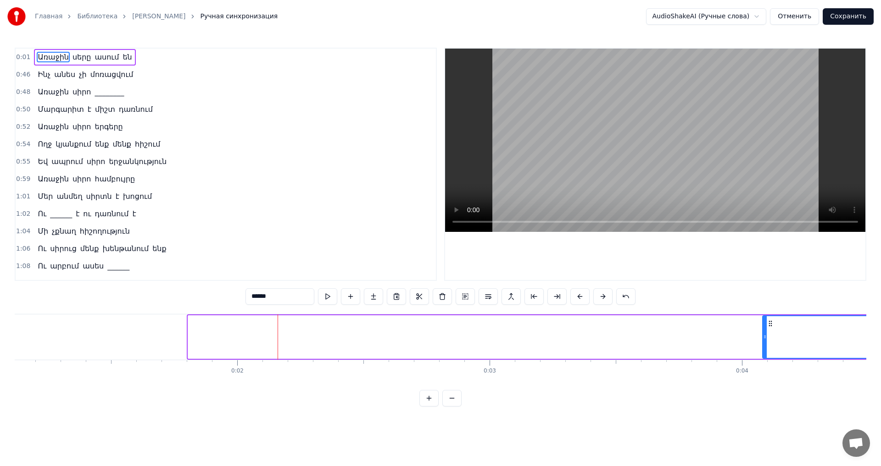
drag, startPoint x: 190, startPoint y: 335, endPoint x: 796, endPoint y: 355, distance: 606.2
click at [766, 355] on div at bounding box center [765, 337] width 4 height 42
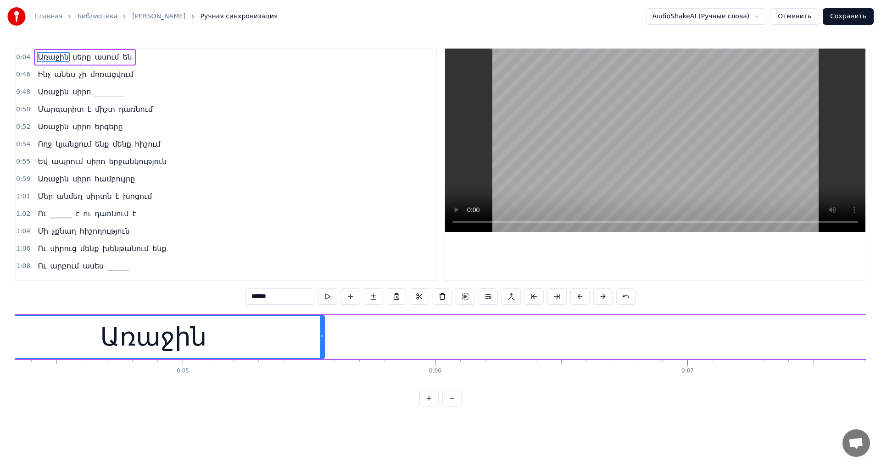
scroll to position [0, 635]
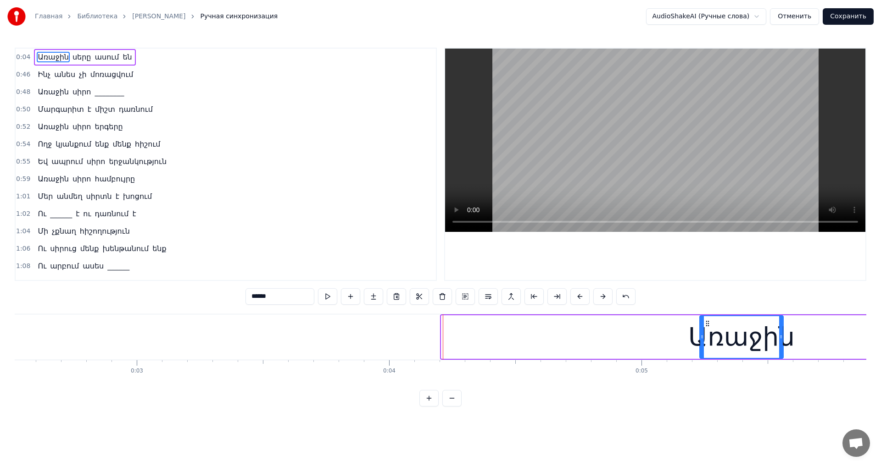
drag, startPoint x: 443, startPoint y: 334, endPoint x: 701, endPoint y: 342, distance: 258.3
click at [701, 342] on div at bounding box center [702, 337] width 4 height 42
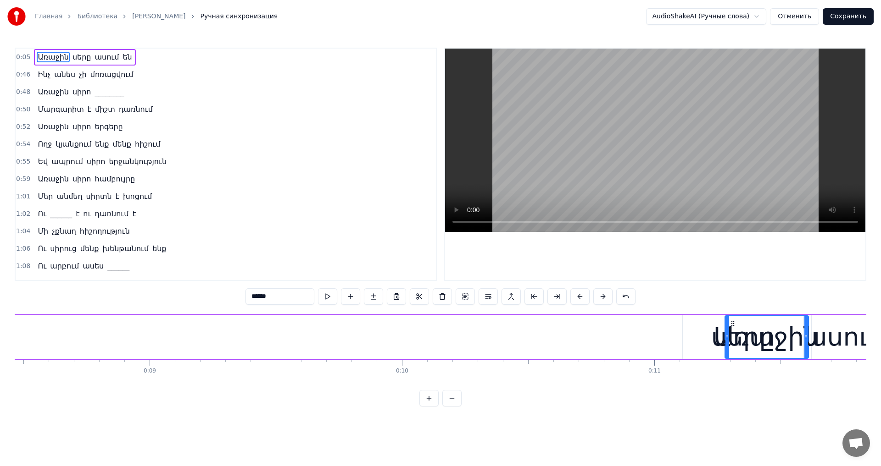
scroll to position [0, 2136]
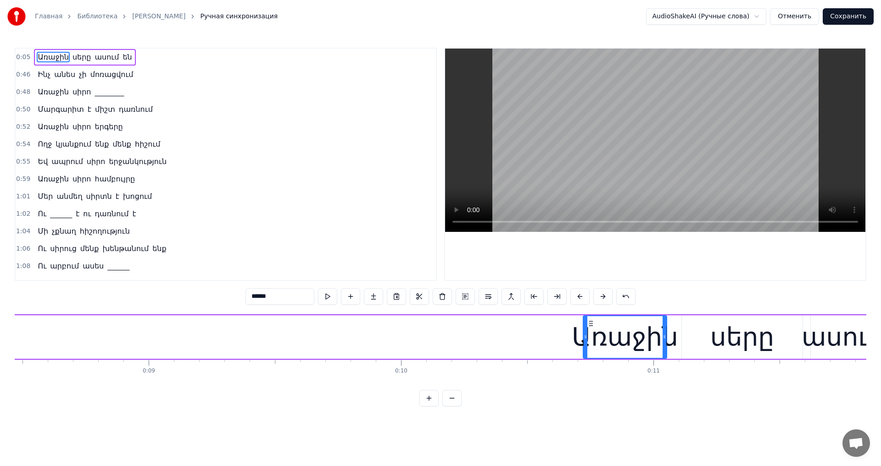
drag, startPoint x: 249, startPoint y: 325, endPoint x: 591, endPoint y: 333, distance: 342.2
click at [591, 333] on div "Առաջին" at bounding box center [624, 337] width 83 height 42
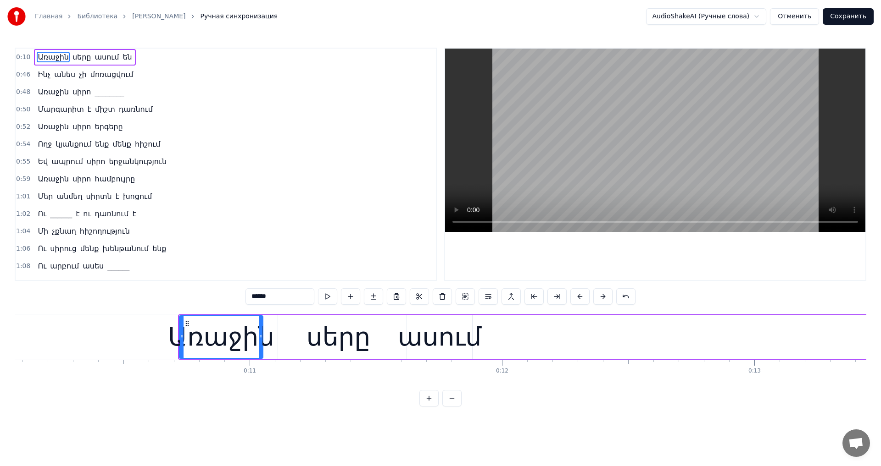
scroll to position [0, 2681]
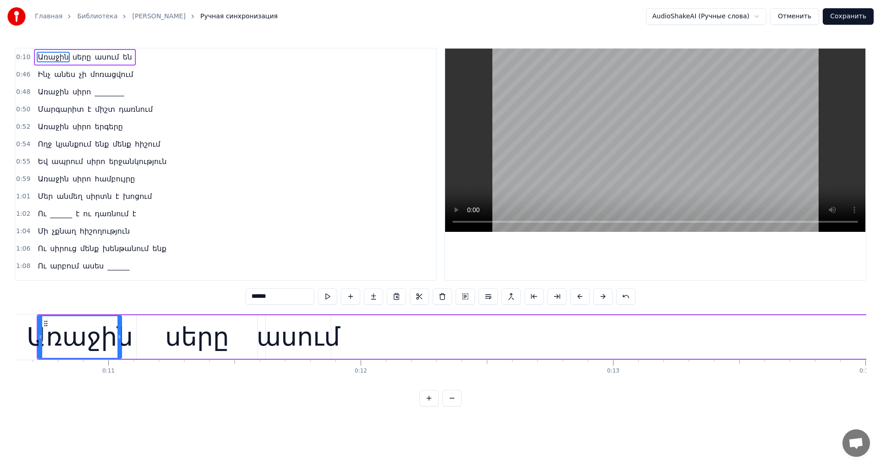
click at [321, 334] on div "ասում" at bounding box center [297, 337] width 83 height 38
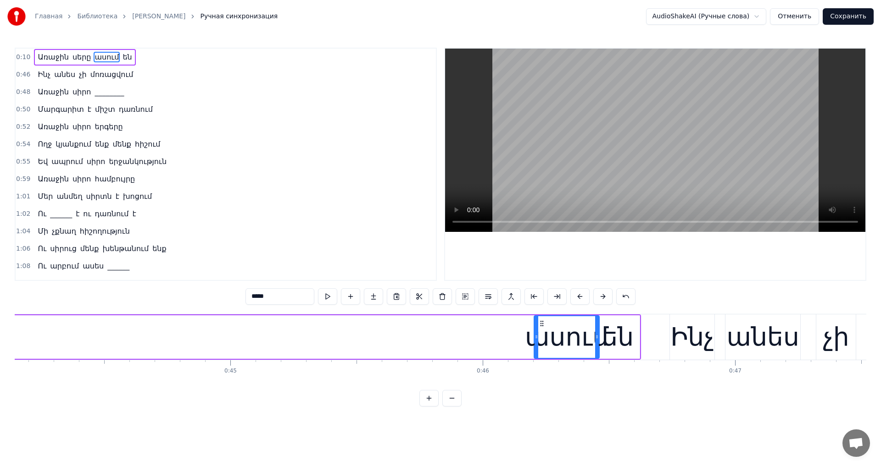
scroll to position [0, 11140]
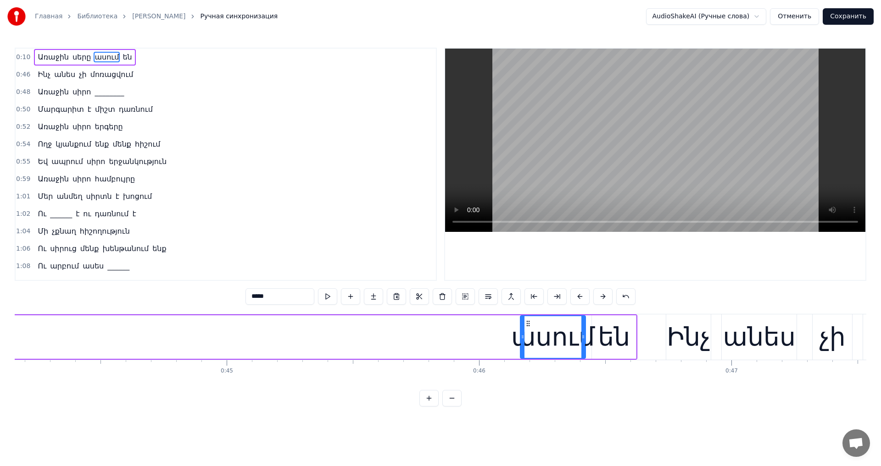
drag, startPoint x: 275, startPoint y: 322, endPoint x: 531, endPoint y: 351, distance: 257.0
click at [531, 351] on div "ասում" at bounding box center [553, 337] width 64 height 42
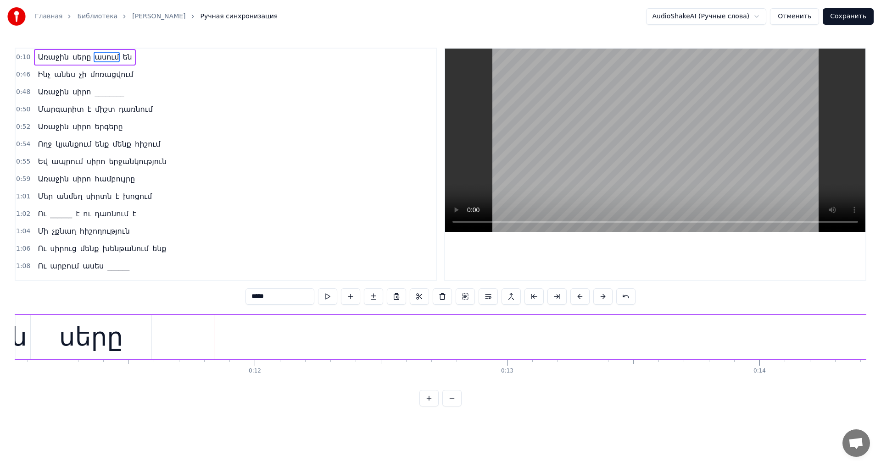
scroll to position [0, 2717]
click at [169, 358] on div "սերը" at bounding box center [162, 338] width 122 height 44
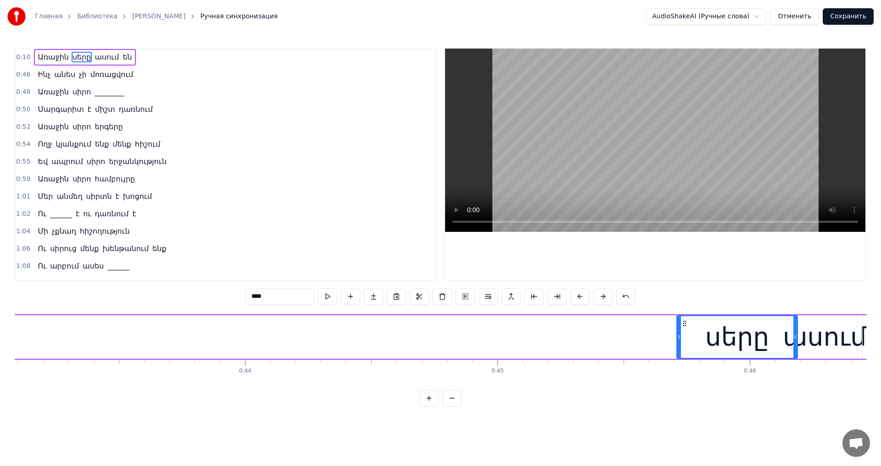
scroll to position [0, 10874]
drag, startPoint x: 110, startPoint y: 325, endPoint x: 671, endPoint y: 337, distance: 561.1
click at [671, 337] on div "սերը" at bounding box center [724, 337] width 120 height 42
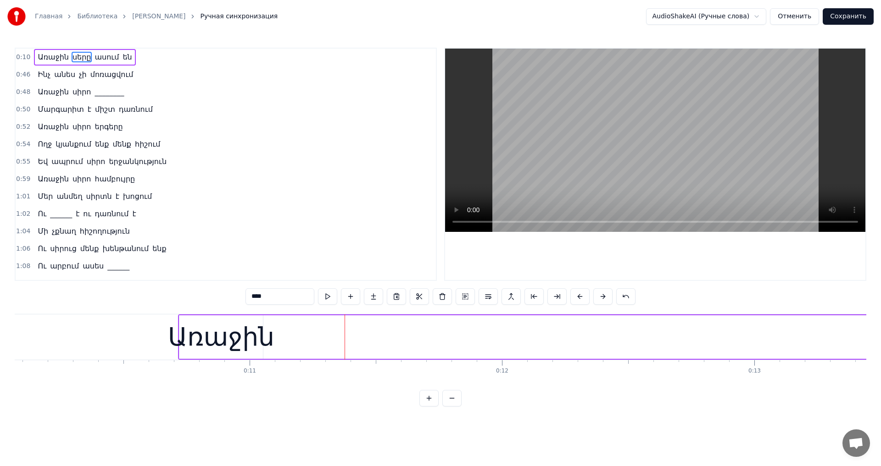
scroll to position [0, 2470]
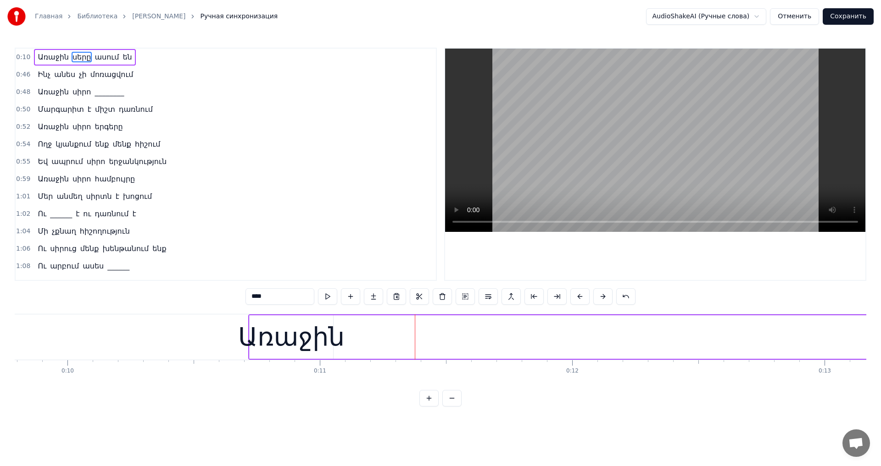
click at [267, 356] on div "Առաջին" at bounding box center [291, 337] width 106 height 38
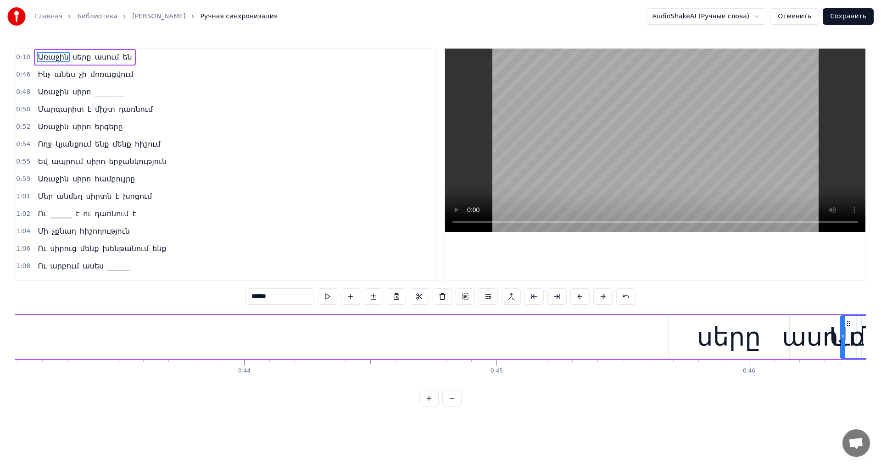
scroll to position [0, 10940]
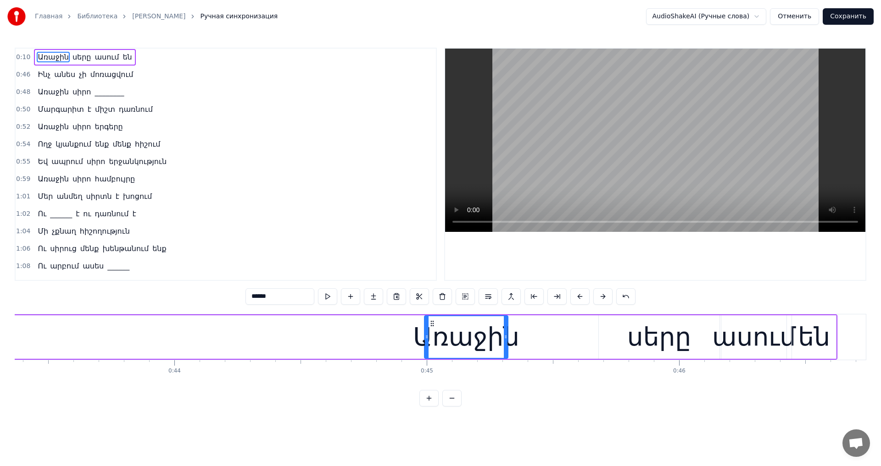
drag, startPoint x: 254, startPoint y: 324, endPoint x: 429, endPoint y: 354, distance: 177.3
click at [429, 354] on div "Առաջին" at bounding box center [466, 337] width 83 height 42
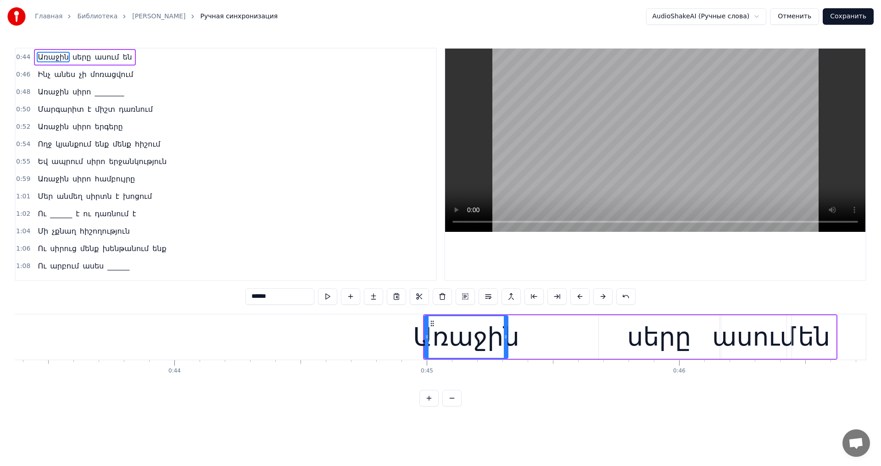
click at [641, 333] on div "սերը" at bounding box center [659, 337] width 64 height 38
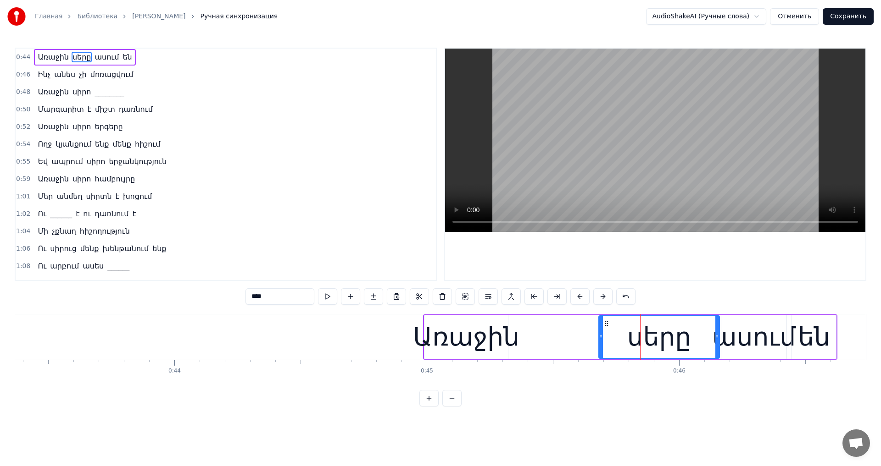
click at [599, 337] on div "սերը" at bounding box center [659, 338] width 122 height 44
click at [599, 335] on div "սերը" at bounding box center [659, 338] width 122 height 44
drag, startPoint x: 603, startPoint y: 334, endPoint x: 540, endPoint y: 344, distance: 63.2
click at [570, 344] on div at bounding box center [569, 337] width 4 height 42
click at [500, 341] on div "Առաջին" at bounding box center [466, 337] width 106 height 38
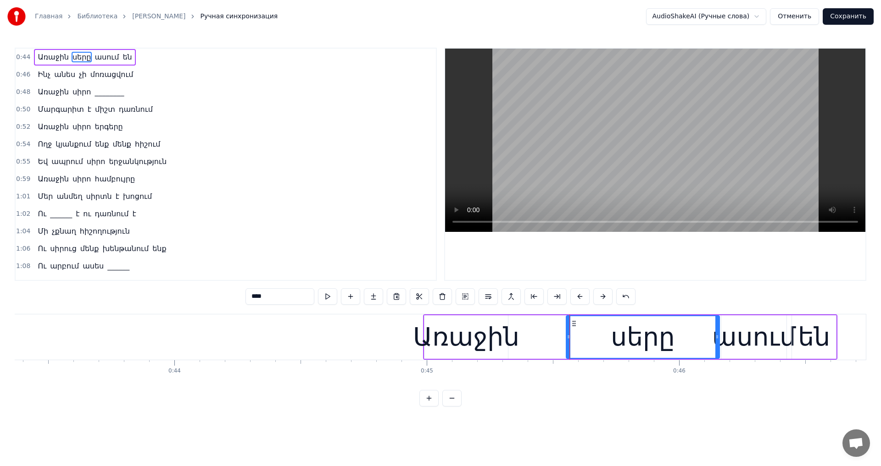
type input "******"
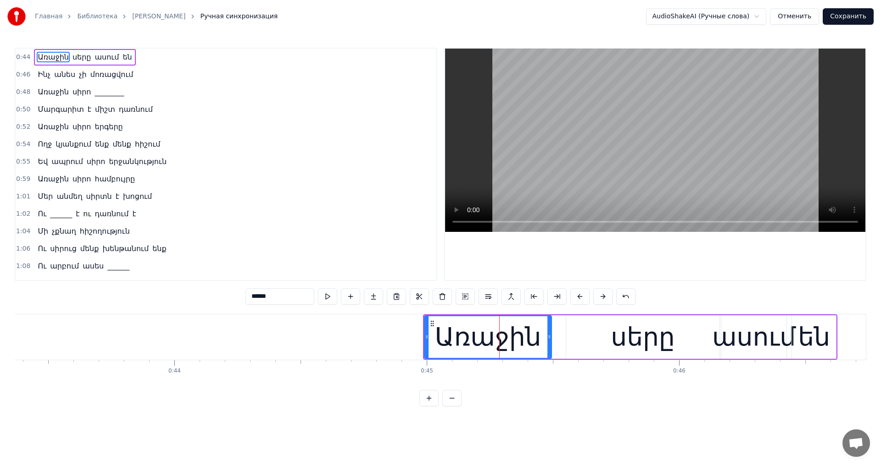
drag, startPoint x: 506, startPoint y: 339, endPoint x: 549, endPoint y: 335, distance: 43.8
click at [549, 335] on icon at bounding box center [549, 336] width 4 height 7
click at [577, 189] on video at bounding box center [655, 140] width 420 height 183
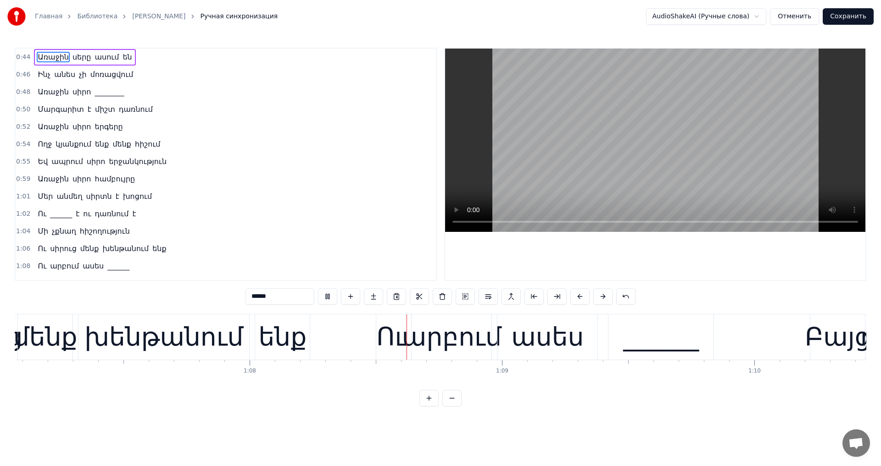
scroll to position [0, 17107]
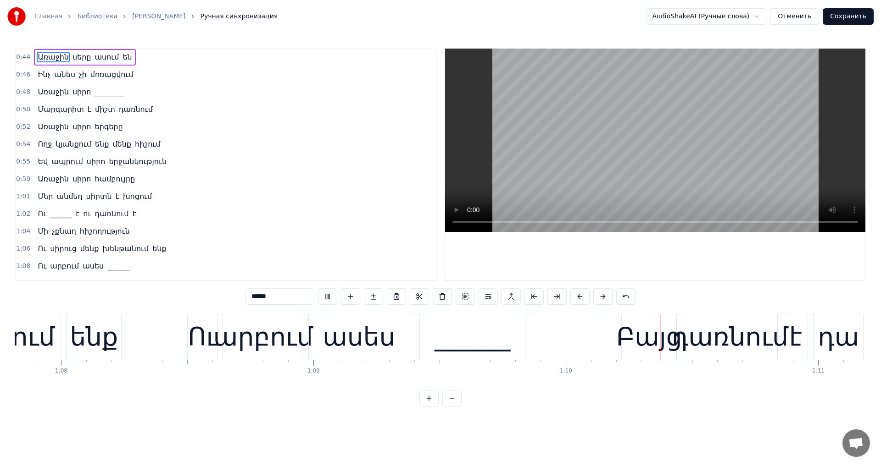
click at [659, 99] on video at bounding box center [655, 140] width 420 height 183
click at [207, 345] on div "Ու" at bounding box center [202, 337] width 29 height 38
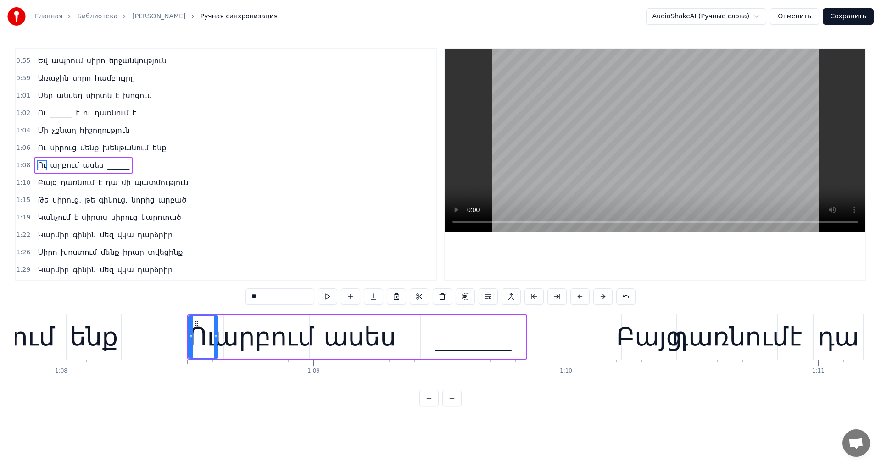
scroll to position [102, 0]
drag, startPoint x: 247, startPoint y: 295, endPoint x: 222, endPoint y: 298, distance: 25.4
click at [245, 298] on input "**" at bounding box center [279, 296] width 69 height 17
type input "*"
click at [665, 173] on video at bounding box center [655, 140] width 420 height 183
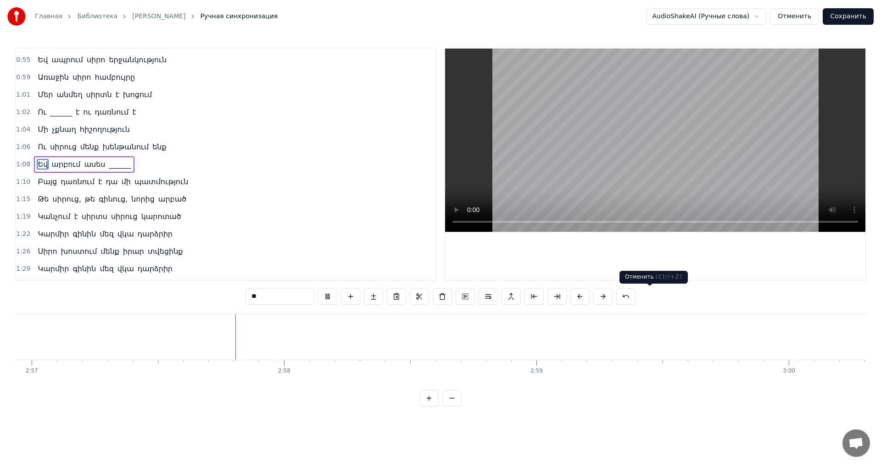
scroll to position [0, 44635]
click at [708, 119] on video at bounding box center [655, 140] width 420 height 183
type input "*******"
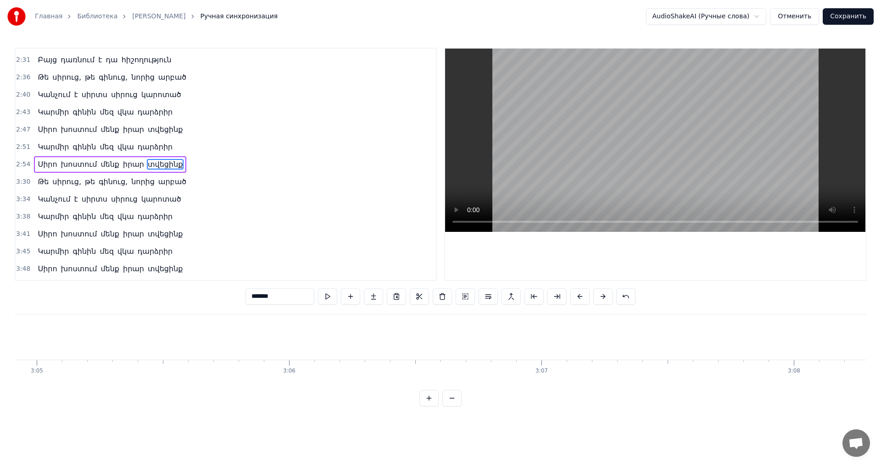
scroll to position [0, 46151]
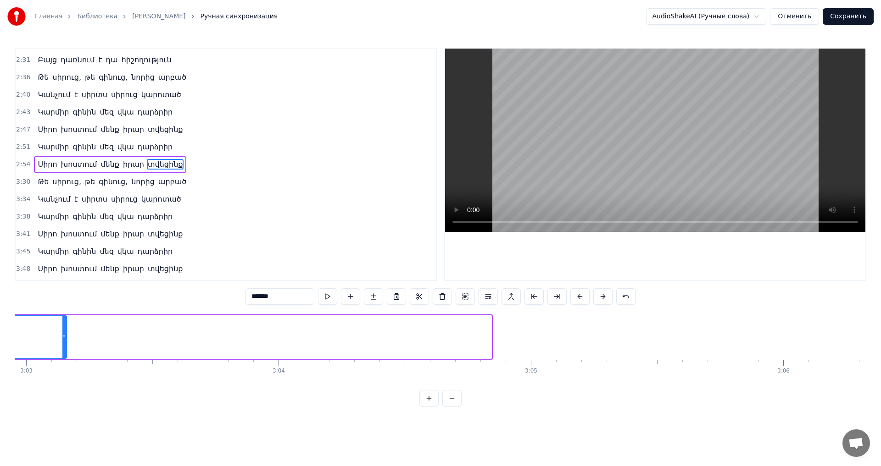
drag, startPoint x: 490, startPoint y: 333, endPoint x: 66, endPoint y: 340, distance: 424.8
click at [66, 340] on div at bounding box center [64, 337] width 4 height 42
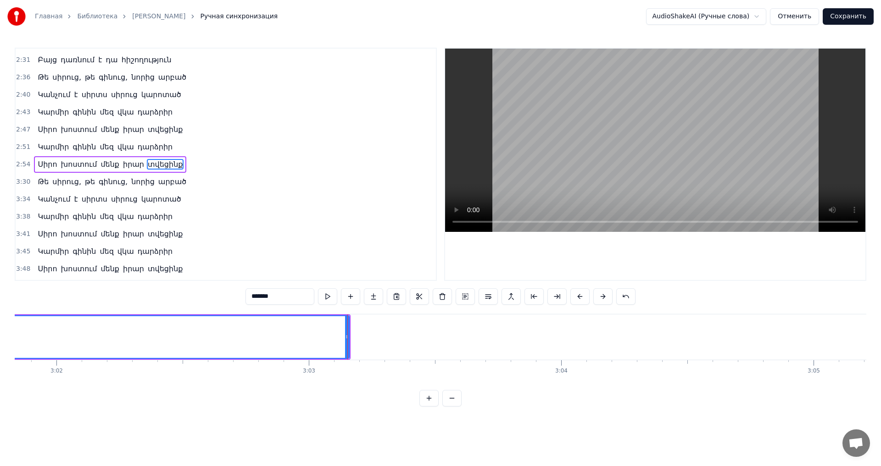
scroll to position [0, 45410]
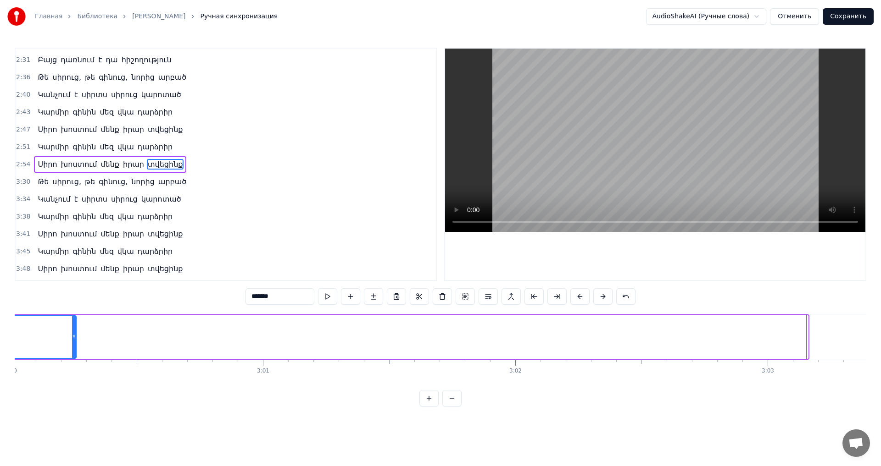
drag, startPoint x: 805, startPoint y: 342, endPoint x: 73, endPoint y: 334, distance: 732.0
click at [73, 334] on div at bounding box center [74, 337] width 4 height 42
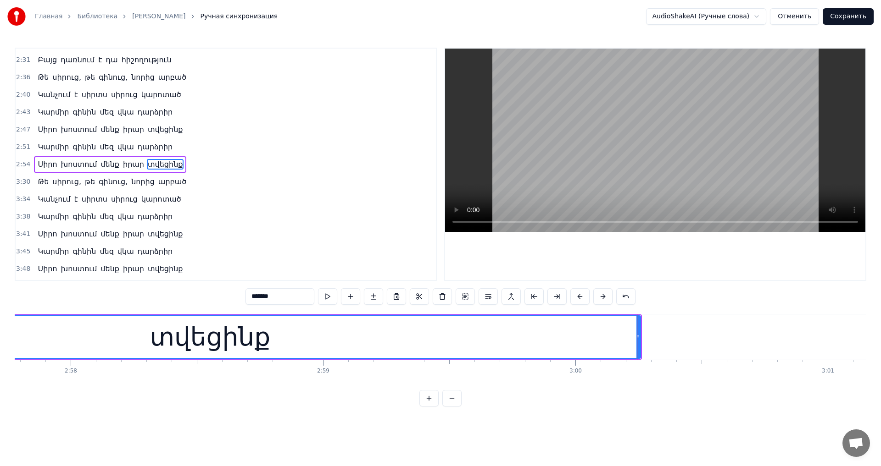
scroll to position [0, 44775]
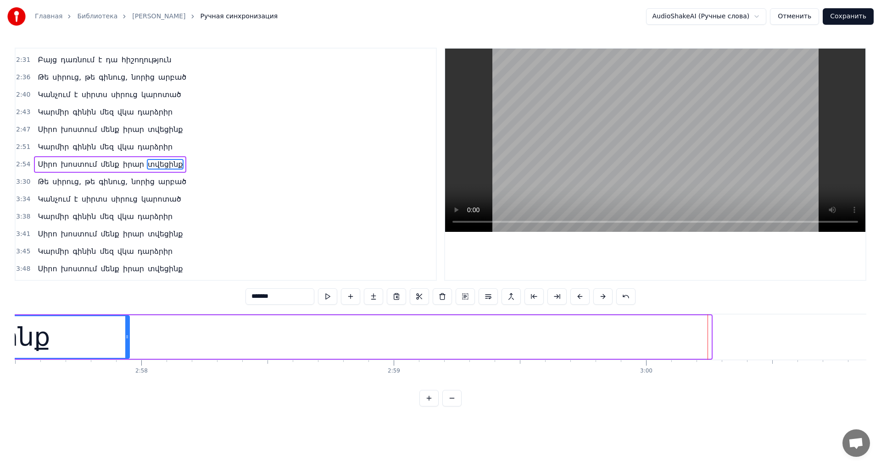
drag, startPoint x: 710, startPoint y: 338, endPoint x: 100, endPoint y: 345, distance: 609.6
click at [125, 345] on div at bounding box center [127, 337] width 4 height 42
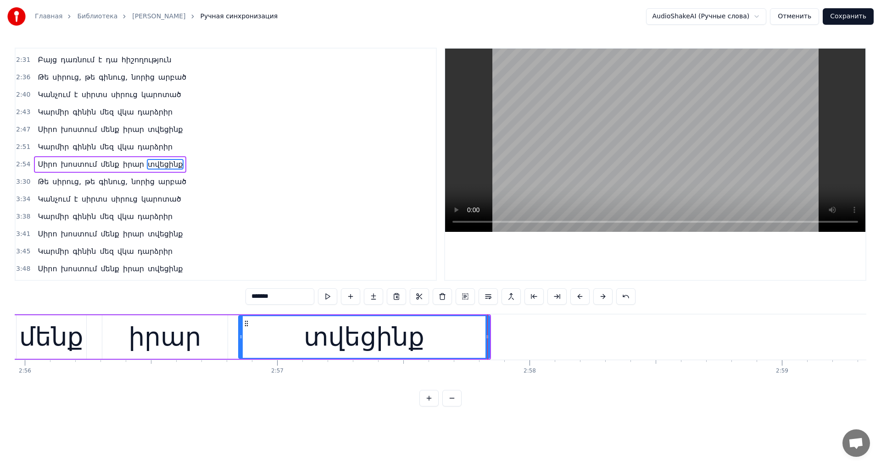
scroll to position [0, 44245]
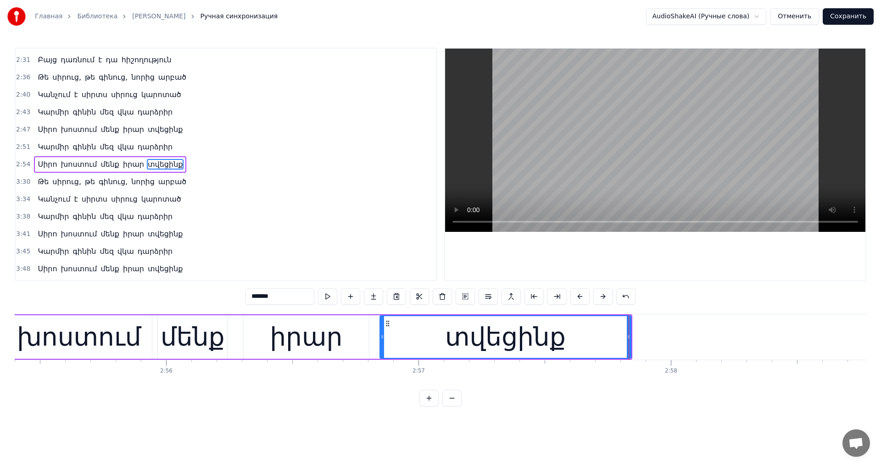
click at [625, 346] on div "տվեցինք" at bounding box center [505, 337] width 250 height 42
drag, startPoint x: 630, startPoint y: 343, endPoint x: 622, endPoint y: 344, distance: 7.9
click at [622, 344] on div at bounding box center [621, 337] width 4 height 42
click at [640, 142] on video at bounding box center [655, 140] width 420 height 183
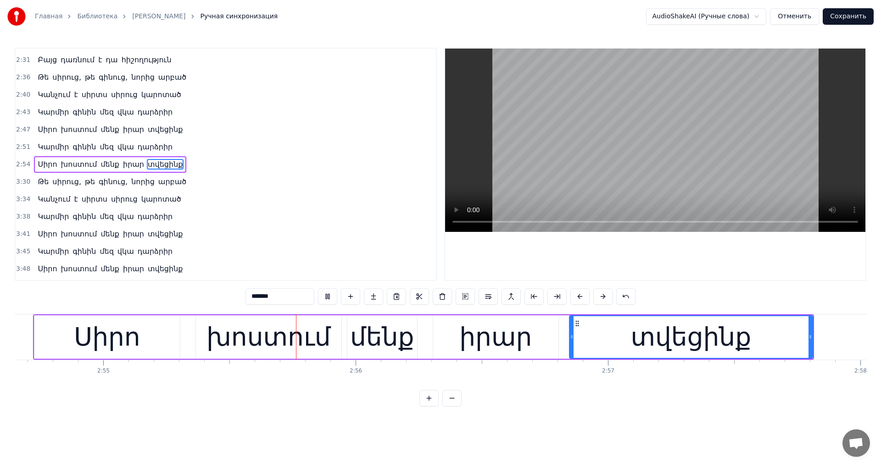
scroll to position [0, 44102]
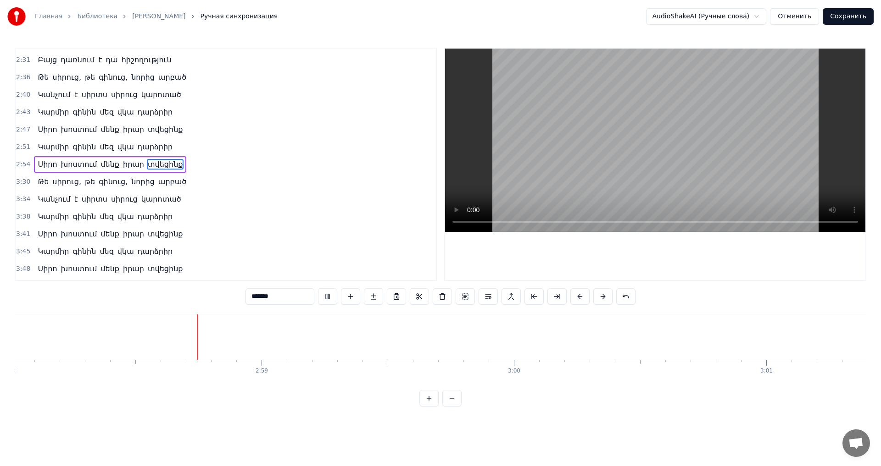
click at [752, 158] on video at bounding box center [655, 140] width 420 height 183
click at [859, 17] on button "Сохранить" at bounding box center [847, 16] width 51 height 17
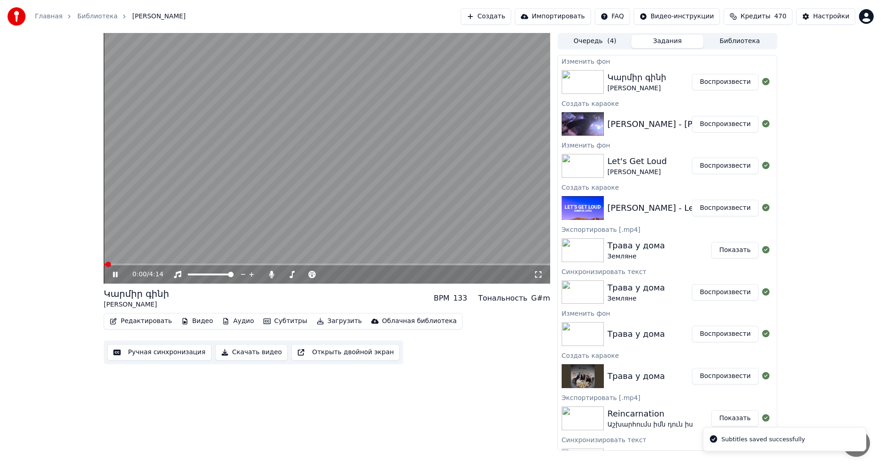
click at [143, 265] on span at bounding box center [327, 265] width 446 height 2
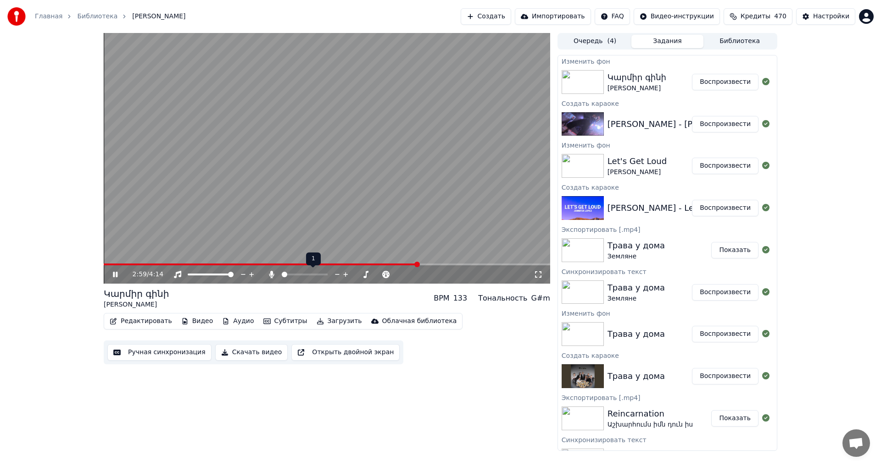
click at [282, 275] on span at bounding box center [282, 275] width 0 height 2
click at [342, 274] on icon at bounding box center [345, 274] width 9 height 9
click at [343, 274] on icon at bounding box center [345, 274] width 9 height 9
click at [176, 264] on span at bounding box center [263, 265] width 318 height 2
click at [225, 265] on span at bounding box center [327, 265] width 446 height 2
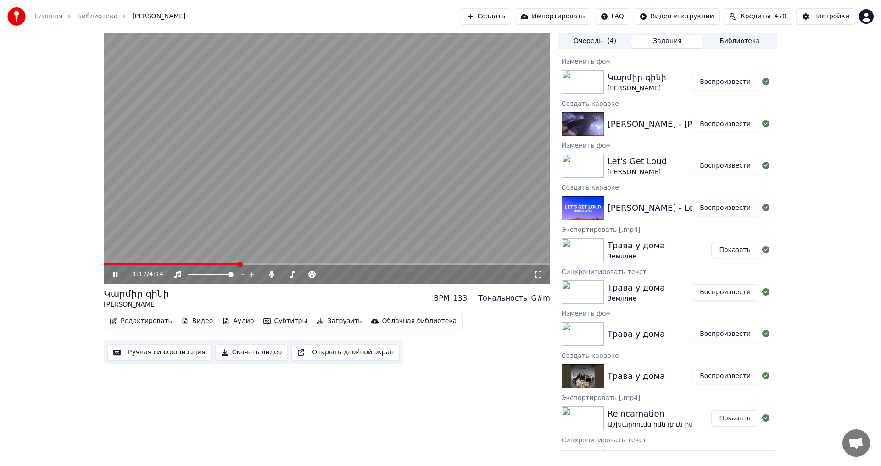
click at [346, 217] on video at bounding box center [327, 158] width 446 height 251
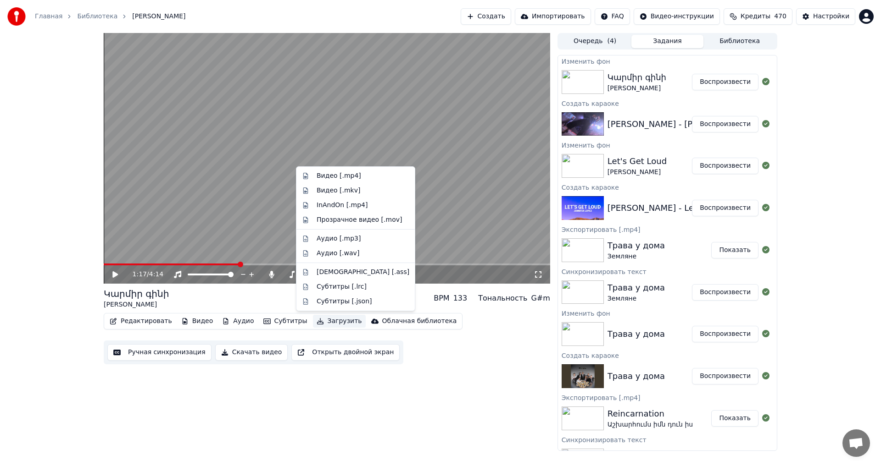
click at [321, 318] on button "Загрузить" at bounding box center [339, 321] width 53 height 13
click at [346, 175] on div "Видео [.mp4]" at bounding box center [338, 176] width 44 height 9
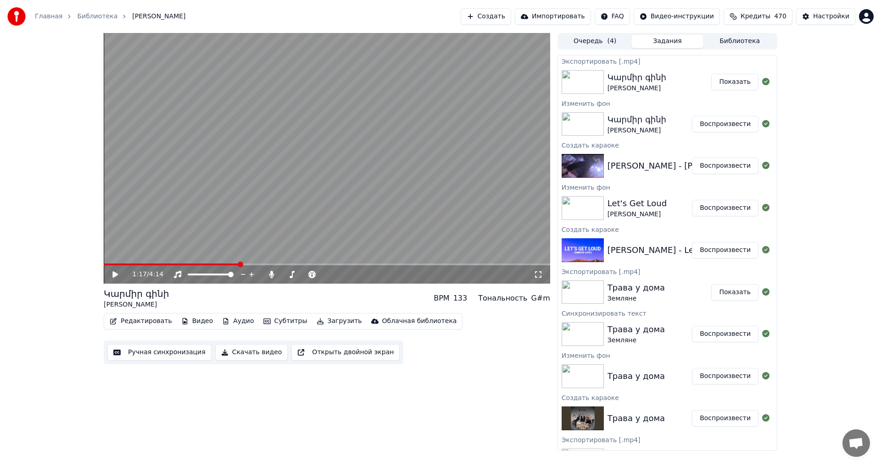
click at [733, 85] on button "Показать" at bounding box center [734, 82] width 47 height 17
click at [104, 267] on span at bounding box center [107, 265] width 6 height 6
click at [244, 150] on video at bounding box center [327, 158] width 446 height 251
click at [249, 150] on video at bounding box center [327, 158] width 446 height 251
